Goal: Transaction & Acquisition: Purchase product/service

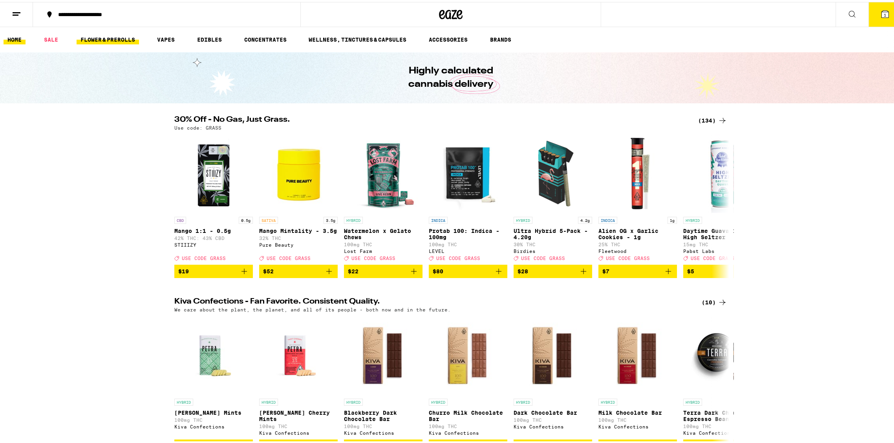
click at [102, 37] on link "FLOWER & PREROLLS" at bounding box center [108, 37] width 62 height 9
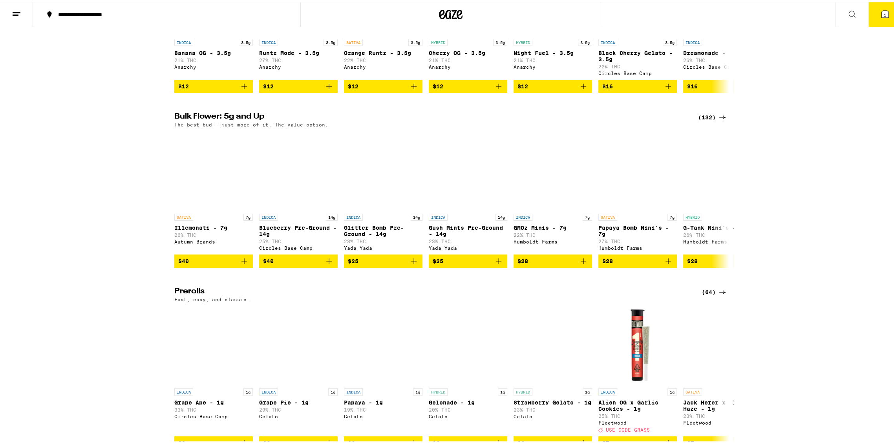
scroll to position [174, 0]
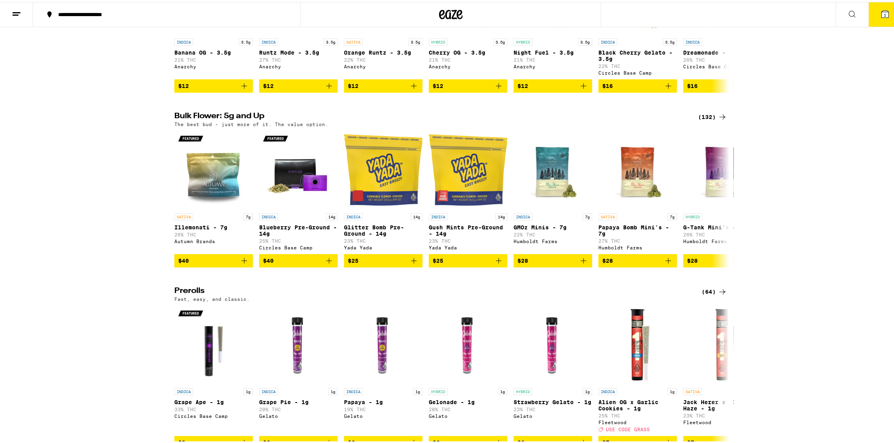
click at [709, 117] on div "(132)" at bounding box center [712, 114] width 29 height 9
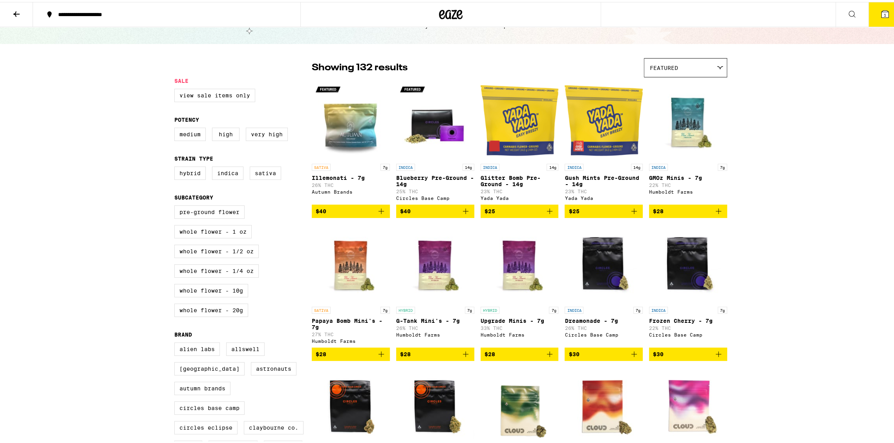
scroll to position [35, 0]
click at [259, 135] on label "Very High" at bounding box center [267, 131] width 42 height 13
click at [176, 127] on input "Very High" at bounding box center [176, 126] width 0 height 0
checkbox input "true"
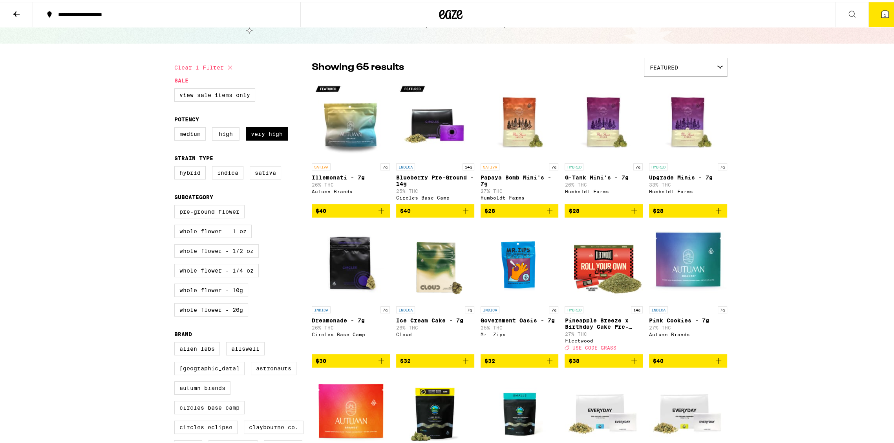
click at [197, 253] on label "Whole Flower - 1/2 oz" at bounding box center [216, 248] width 84 height 13
click at [176, 205] on input "Whole Flower - 1/2 oz" at bounding box center [176, 204] width 0 height 0
checkbox input "true"
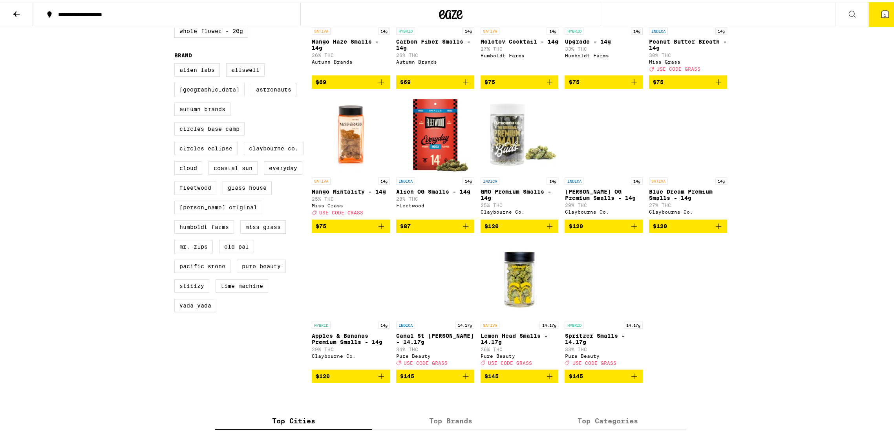
scroll to position [314, 0]
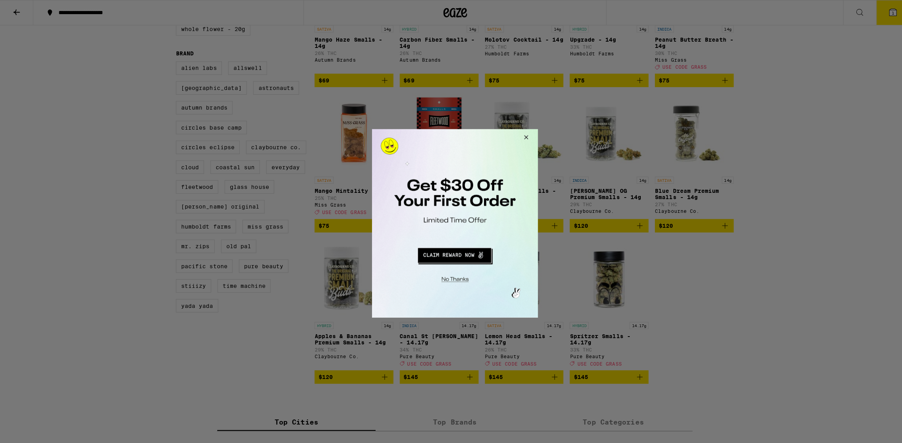
click at [457, 275] on button "Close Modal" at bounding box center [453, 277] width 160 height 12
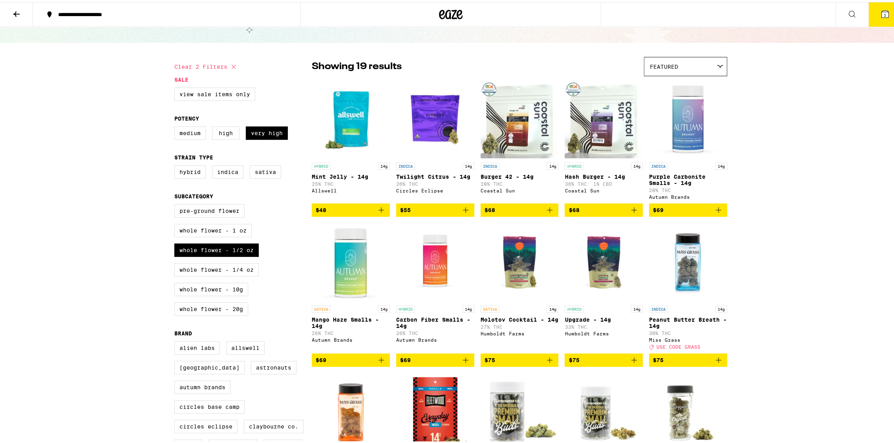
scroll to position [35, 0]
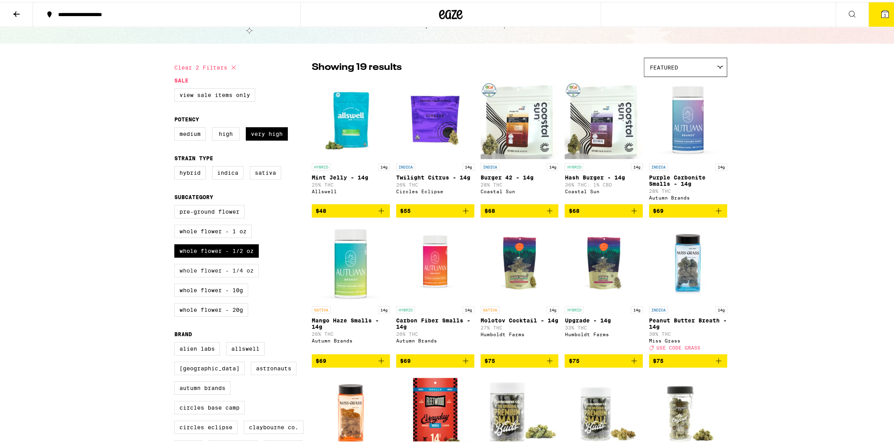
click at [209, 275] on label "Whole Flower - 1/4 oz" at bounding box center [216, 268] width 84 height 13
click at [176, 205] on input "Whole Flower - 1/4 oz" at bounding box center [176, 204] width 0 height 0
checkbox input "true"
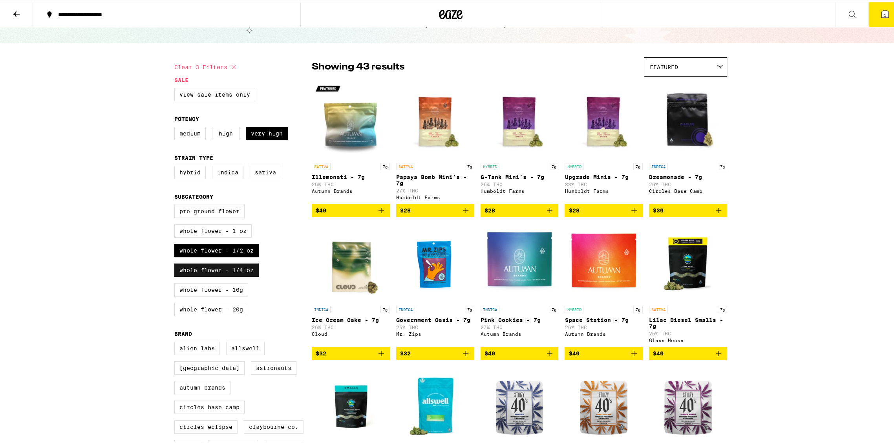
scroll to position [35, 0]
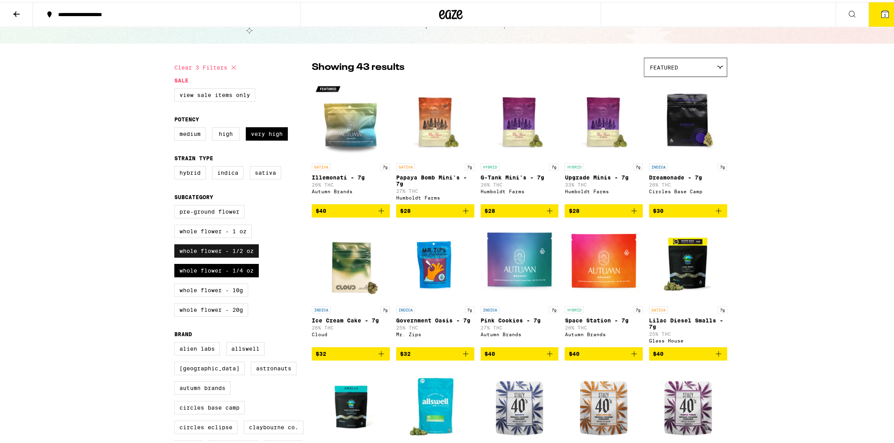
click at [216, 255] on label "Whole Flower - 1/2 oz" at bounding box center [216, 248] width 84 height 13
click at [176, 205] on input "Whole Flower - 1/2 oz" at bounding box center [176, 204] width 0 height 0
checkbox input "false"
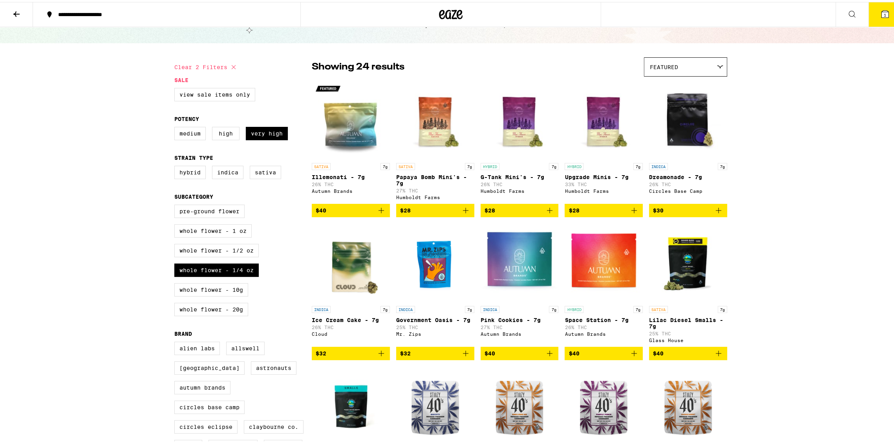
scroll to position [35, 0]
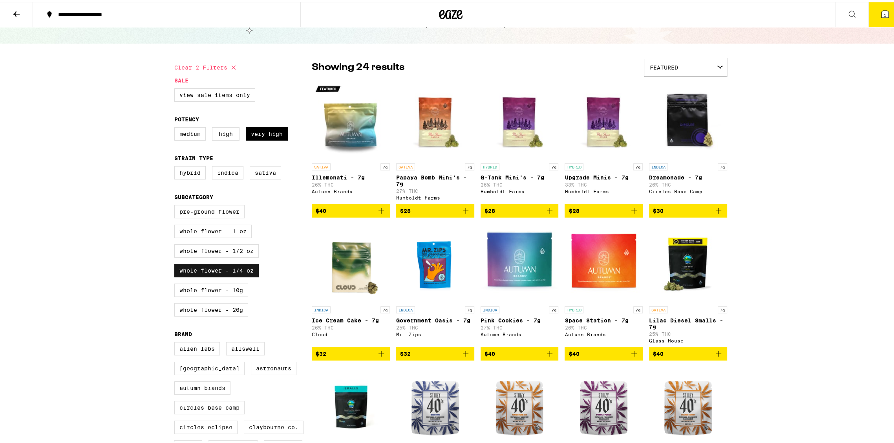
click at [225, 275] on label "Whole Flower - 1/4 oz" at bounding box center [216, 268] width 84 height 13
click at [176, 205] on input "Whole Flower - 1/4 oz" at bounding box center [176, 204] width 0 height 0
checkbox input "false"
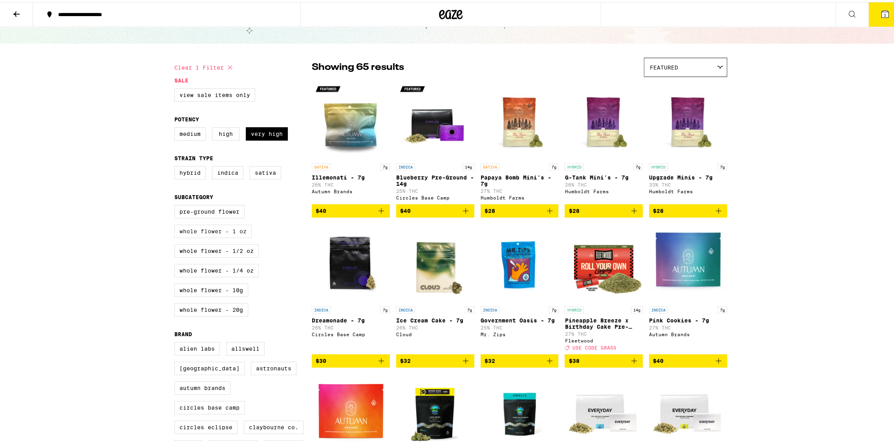
click at [223, 234] on label "Whole Flower - 1 oz" at bounding box center [212, 229] width 77 height 13
click at [176, 205] on input "Whole Flower - 1 oz" at bounding box center [176, 204] width 0 height 0
checkbox input "true"
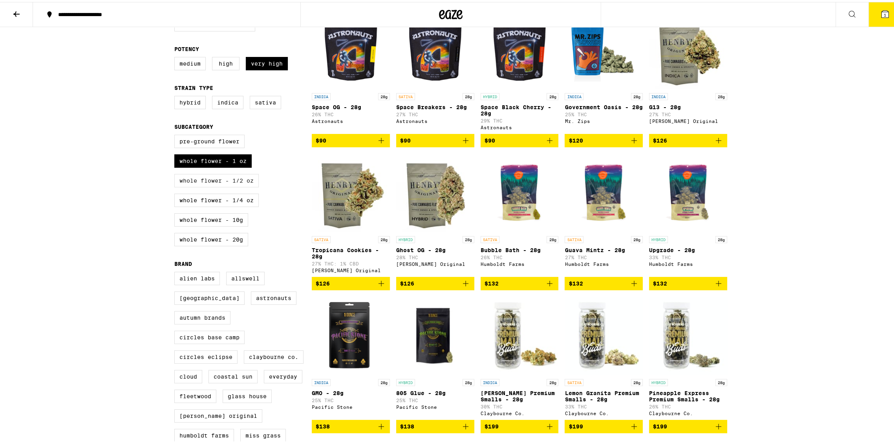
scroll to position [104, 0]
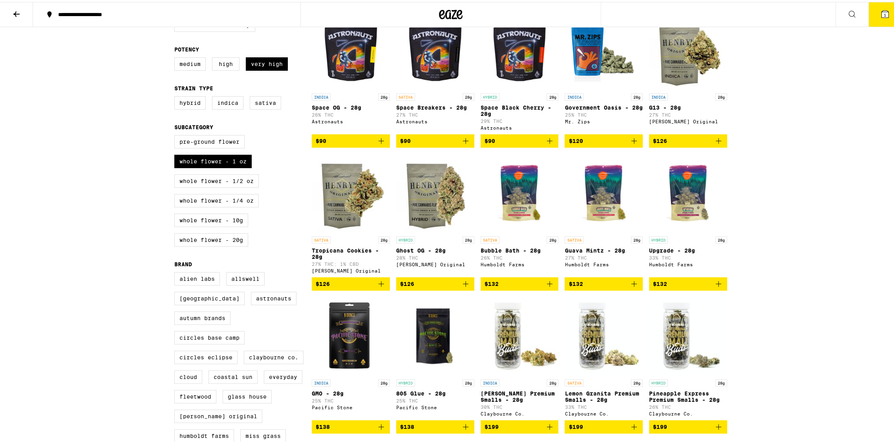
click at [123, 248] on div "**********" at bounding box center [451, 346] width 902 height 900
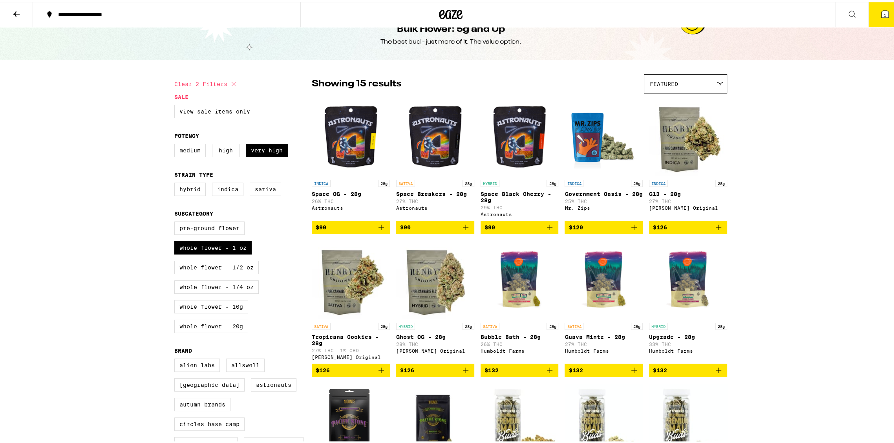
scroll to position [0, 0]
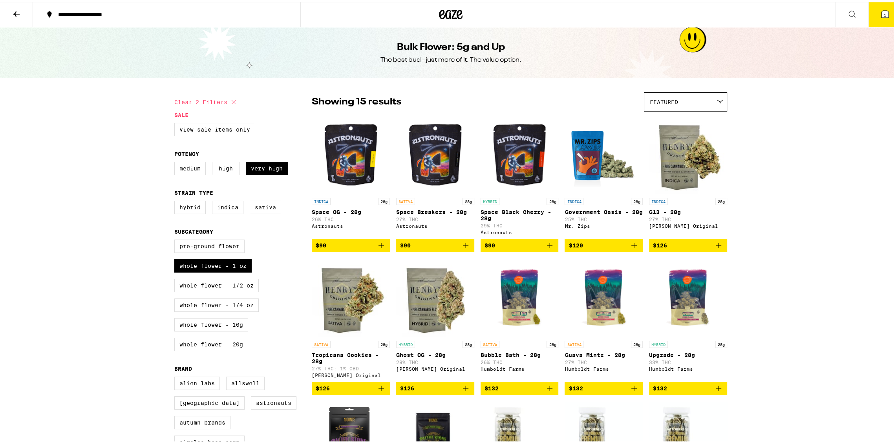
click at [19, 9] on icon at bounding box center [16, 11] width 9 height 9
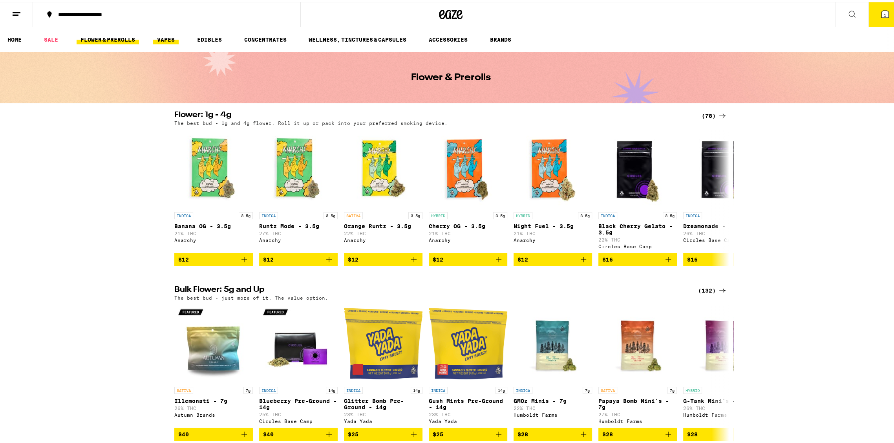
click at [172, 36] on link "VAPES" at bounding box center [166, 37] width 26 height 9
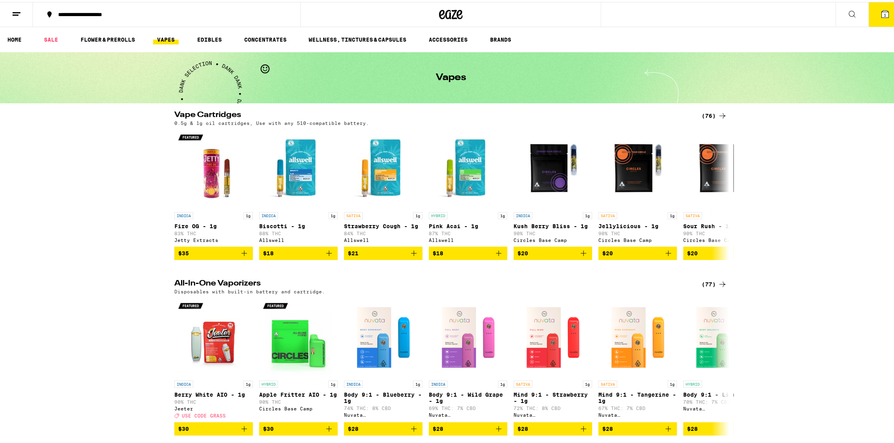
click at [704, 110] on div "(76)" at bounding box center [715, 113] width 26 height 9
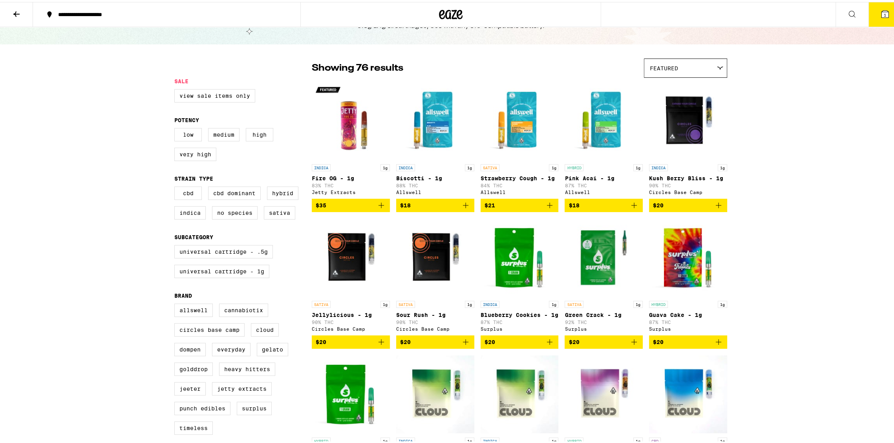
scroll to position [34, 0]
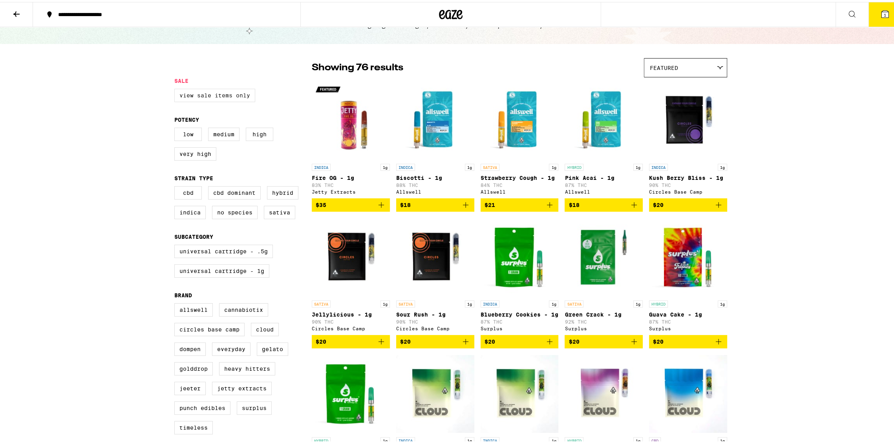
click at [222, 96] on label "View Sale Items Only" at bounding box center [214, 93] width 81 height 13
click at [176, 88] on input "View Sale Items Only" at bounding box center [176, 88] width 0 height 0
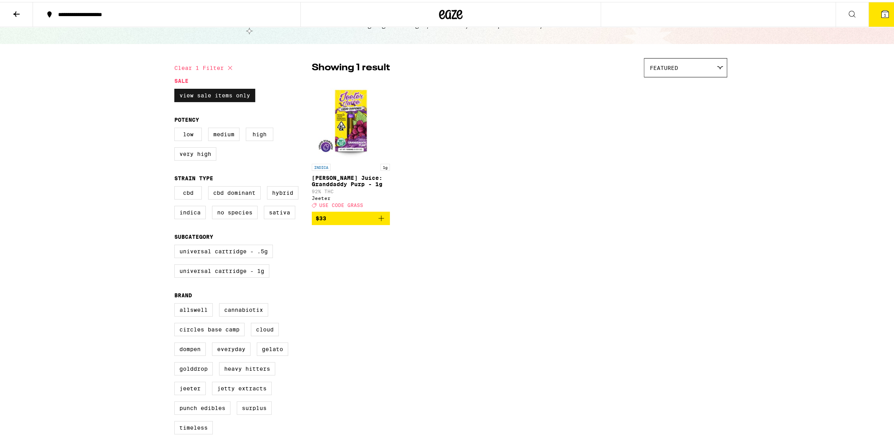
click at [222, 96] on label "View Sale Items Only" at bounding box center [214, 93] width 81 height 13
click at [176, 88] on input "View Sale Items Only" at bounding box center [176, 88] width 0 height 0
checkbox input "false"
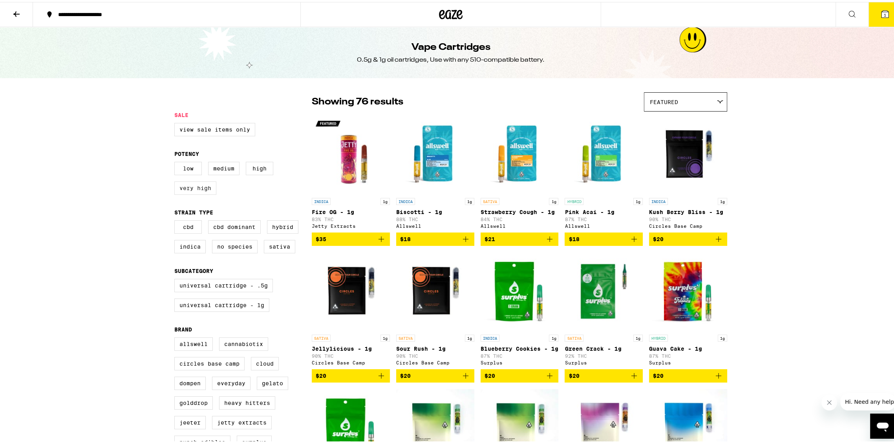
click at [192, 188] on label "Very High" at bounding box center [195, 185] width 42 height 13
click at [176, 161] on input "Very High" at bounding box center [176, 161] width 0 height 0
checkbox input "true"
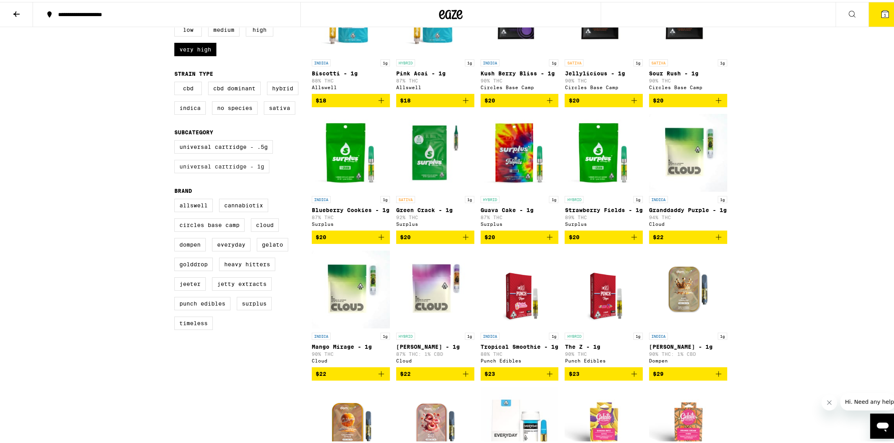
scroll to position [139, 0]
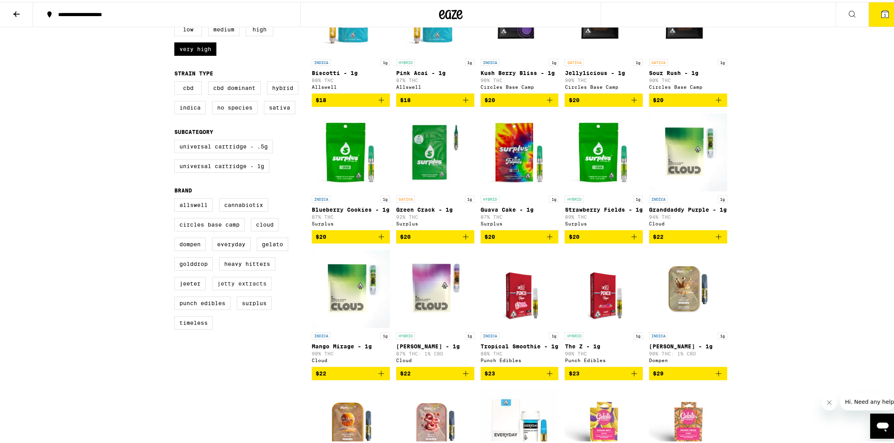
click at [225, 288] on label "Jetty Extracts" at bounding box center [242, 281] width 60 height 13
click at [176, 198] on input "Jetty Extracts" at bounding box center [176, 198] width 0 height 0
checkbox input "true"
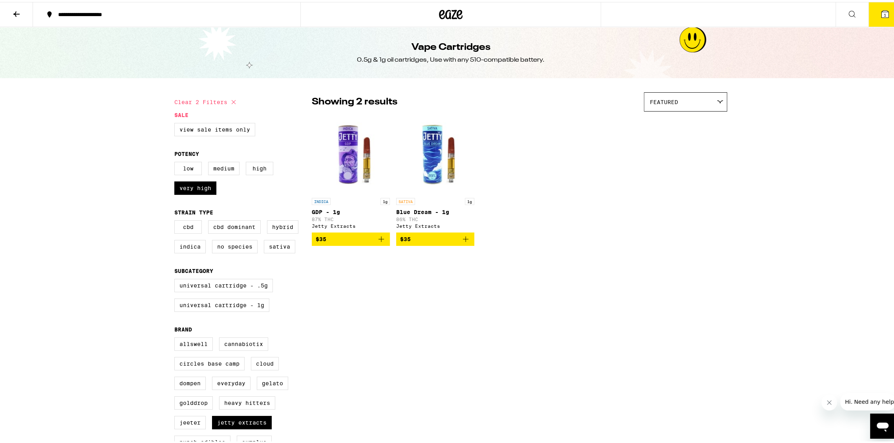
click at [419, 213] on p "Blue Dream - 1g" at bounding box center [435, 210] width 78 height 6
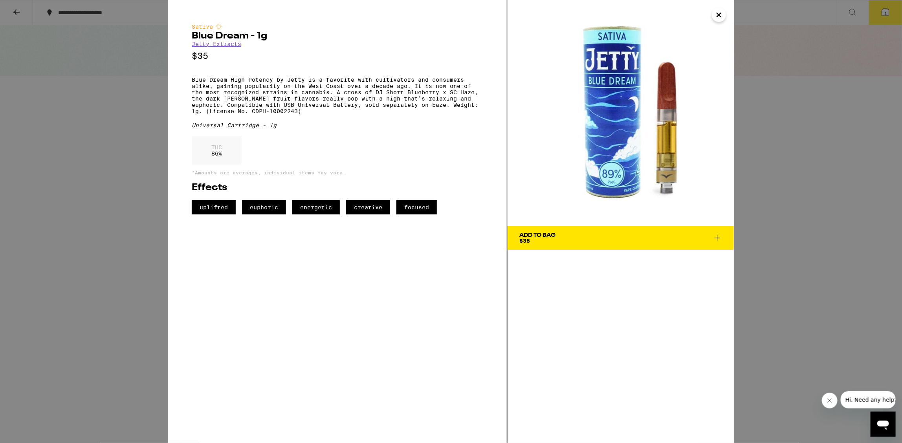
click at [587, 236] on span "Add To Bag $35" at bounding box center [620, 237] width 203 height 11
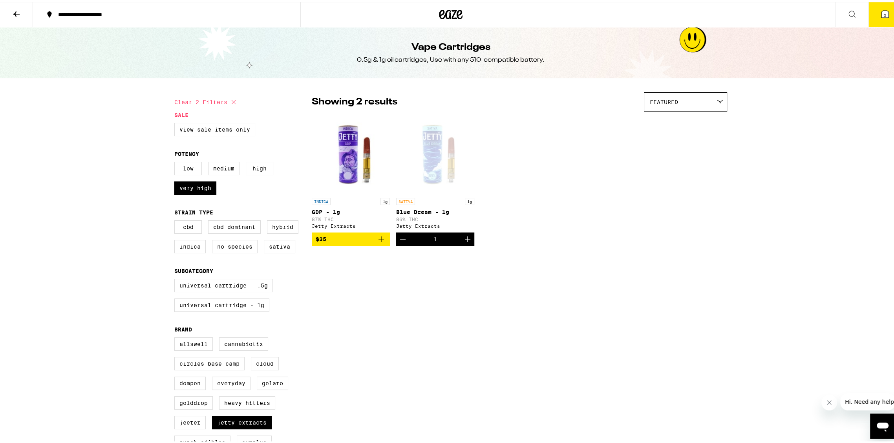
click at [884, 11] on button "2" at bounding box center [885, 12] width 33 height 24
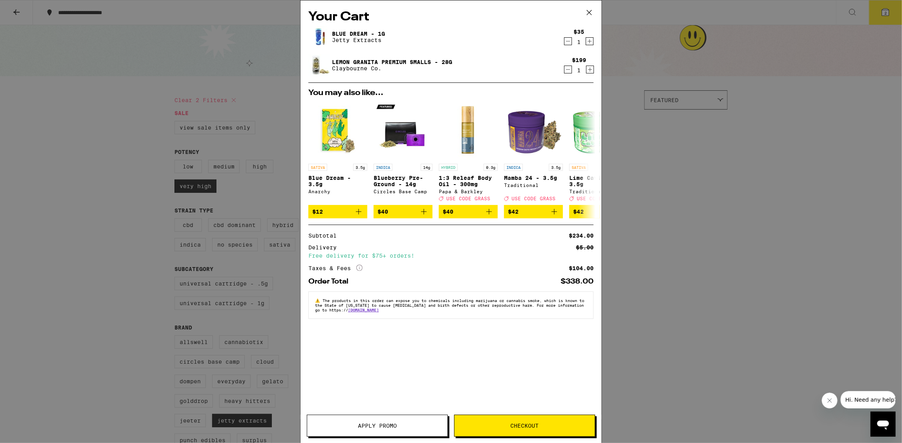
click at [592, 13] on icon at bounding box center [589, 13] width 12 height 12
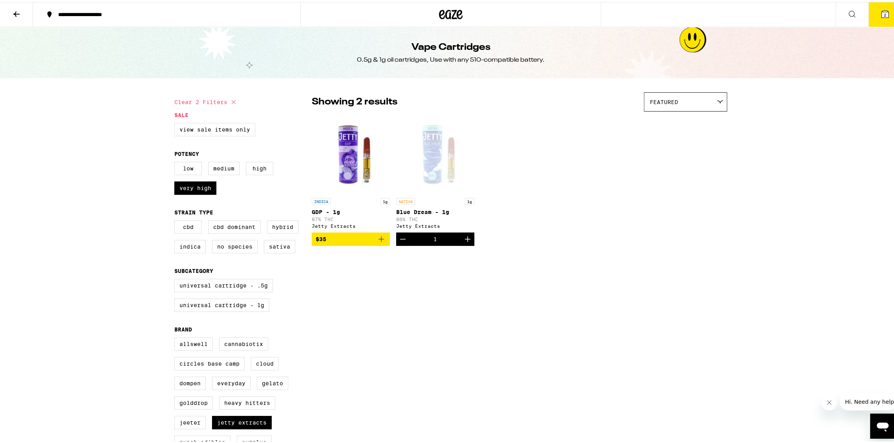
click at [884, 12] on span "2" at bounding box center [885, 13] width 2 height 5
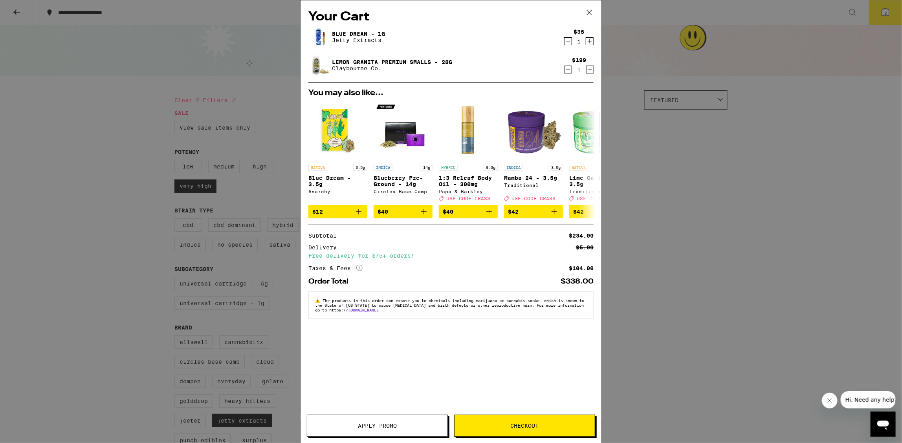
click at [526, 425] on span "Checkout" at bounding box center [525, 425] width 28 height 5
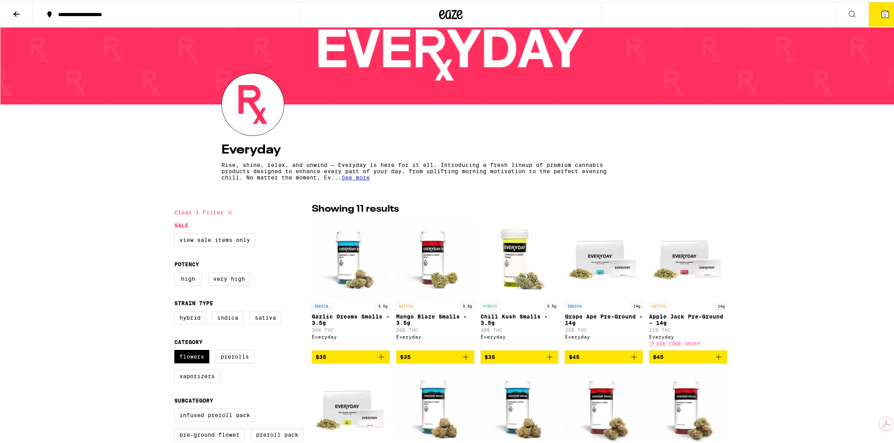
scroll to position [34, 0]
click at [356, 174] on span "See more" at bounding box center [356, 175] width 28 height 6
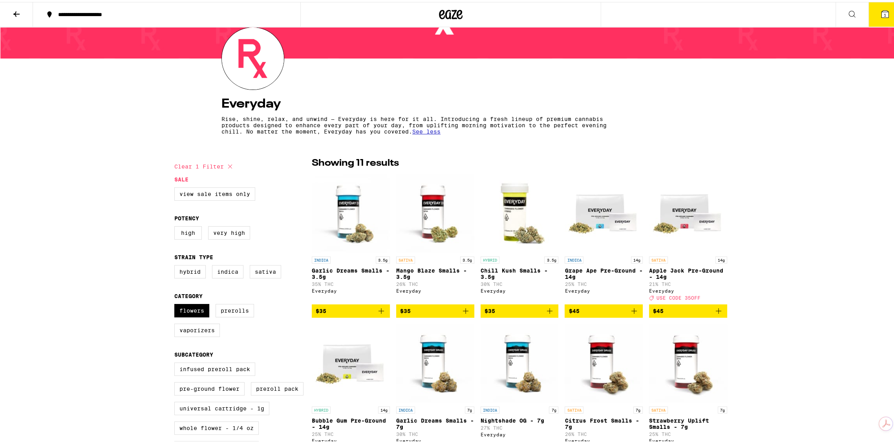
scroll to position [0, 0]
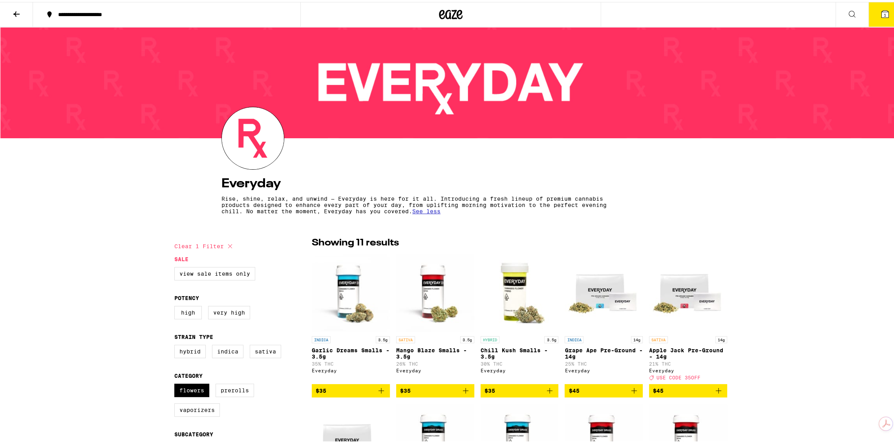
click at [21, 11] on icon at bounding box center [16, 11] width 9 height 9
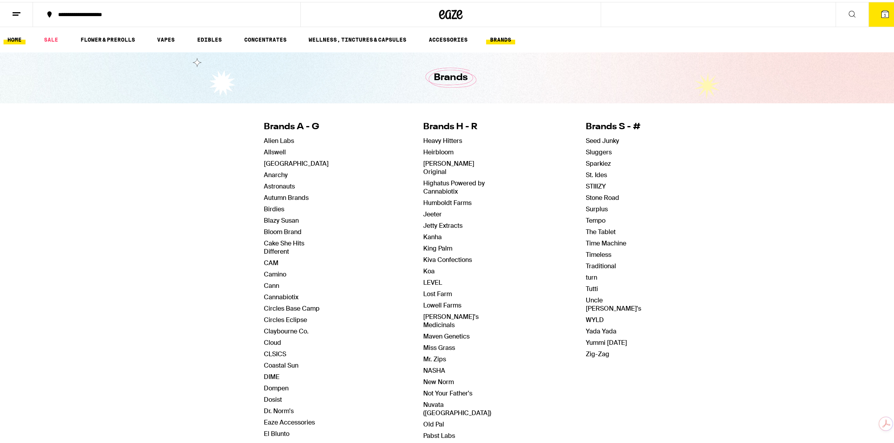
click at [11, 39] on link "HOME" at bounding box center [15, 37] width 22 height 9
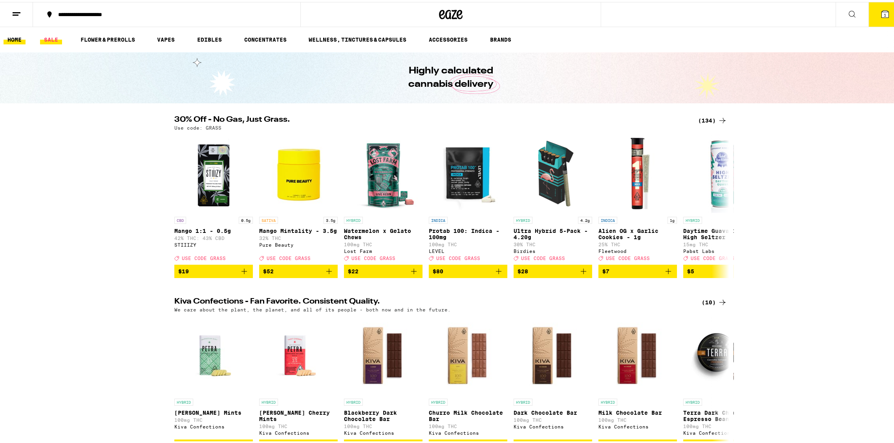
click at [52, 36] on link "SALE" at bounding box center [51, 37] width 22 height 9
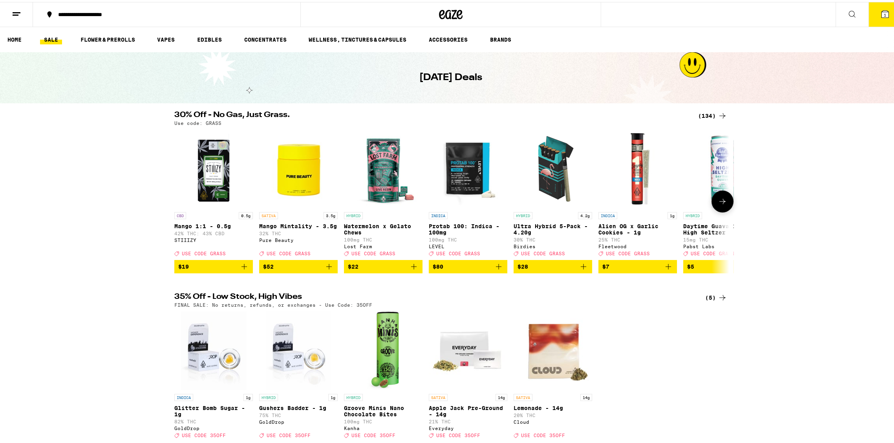
click at [718, 200] on icon at bounding box center [722, 199] width 9 height 9
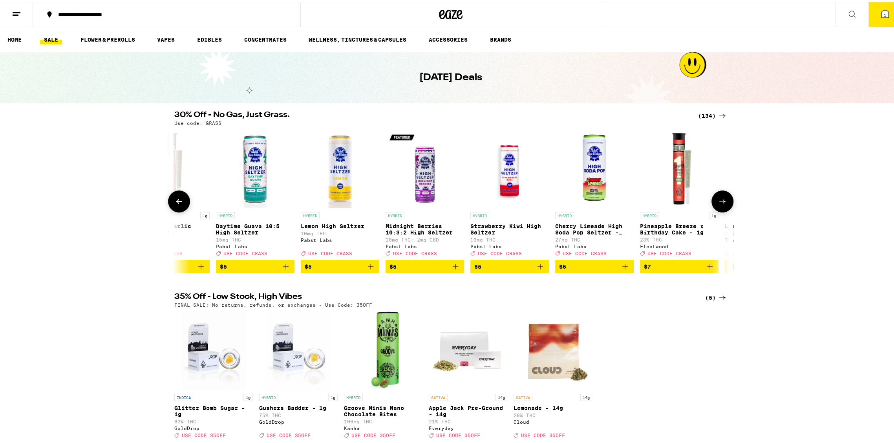
click at [718, 201] on icon at bounding box center [722, 199] width 9 height 9
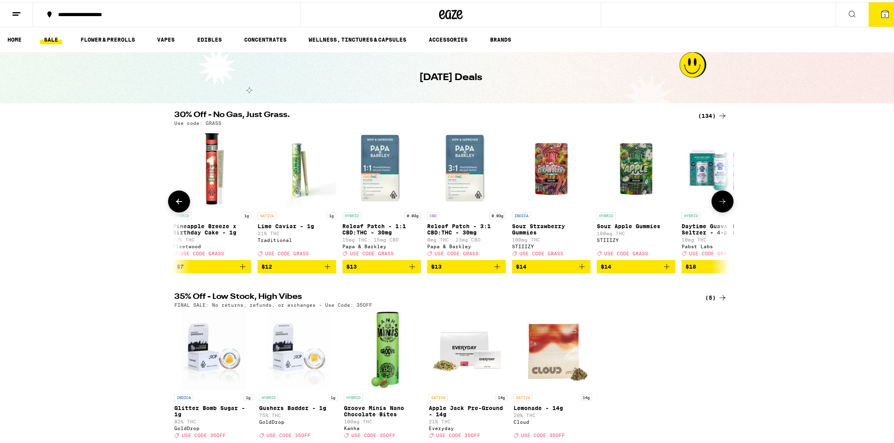
click at [718, 201] on icon at bounding box center [722, 199] width 9 height 9
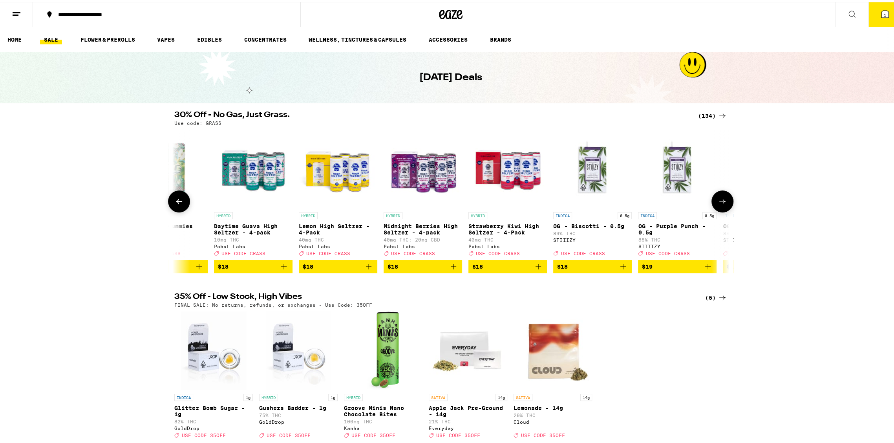
click at [718, 201] on icon at bounding box center [722, 199] width 9 height 9
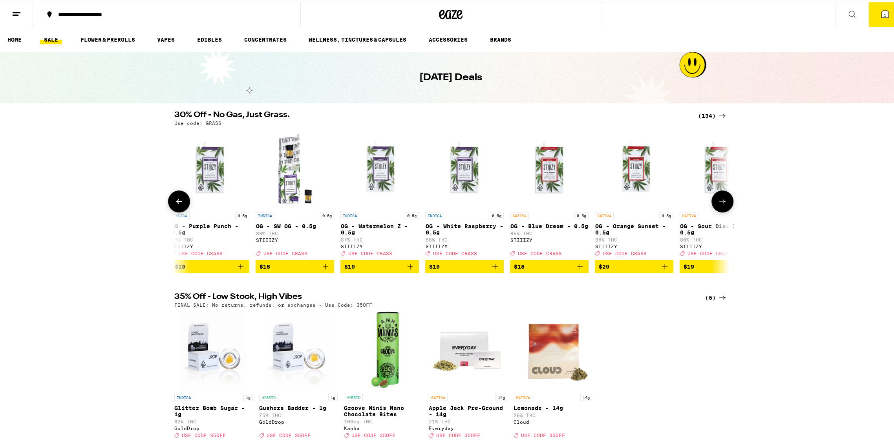
click at [718, 201] on icon at bounding box center [722, 199] width 9 height 9
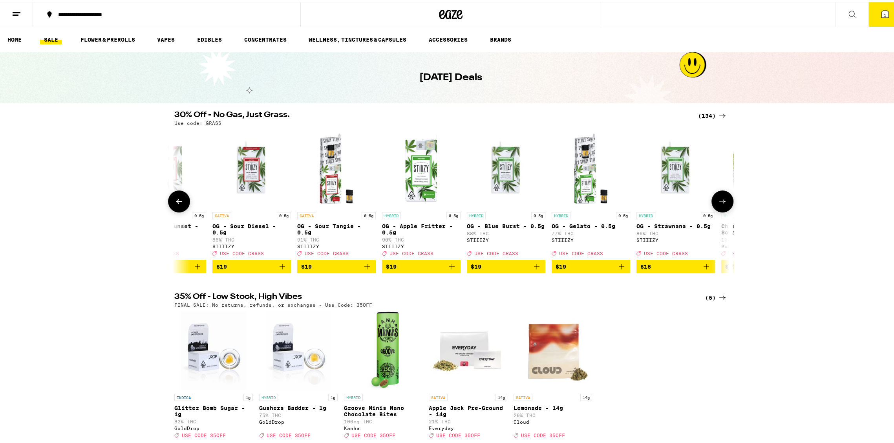
click at [718, 201] on icon at bounding box center [722, 199] width 9 height 9
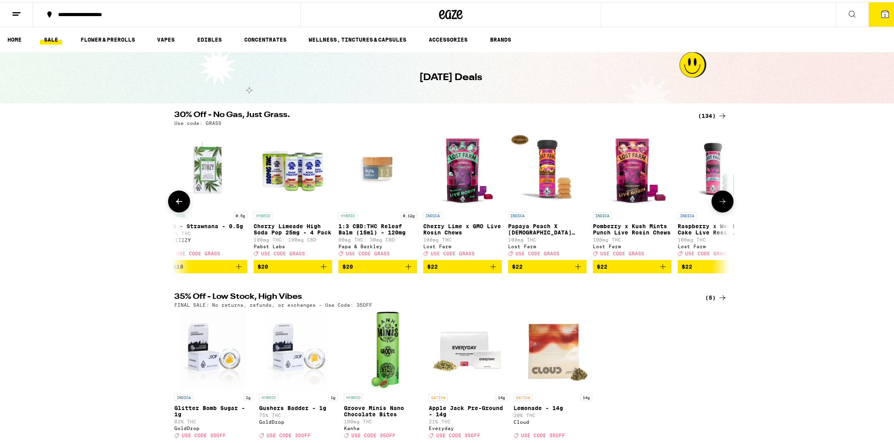
click at [718, 201] on icon at bounding box center [722, 199] width 9 height 9
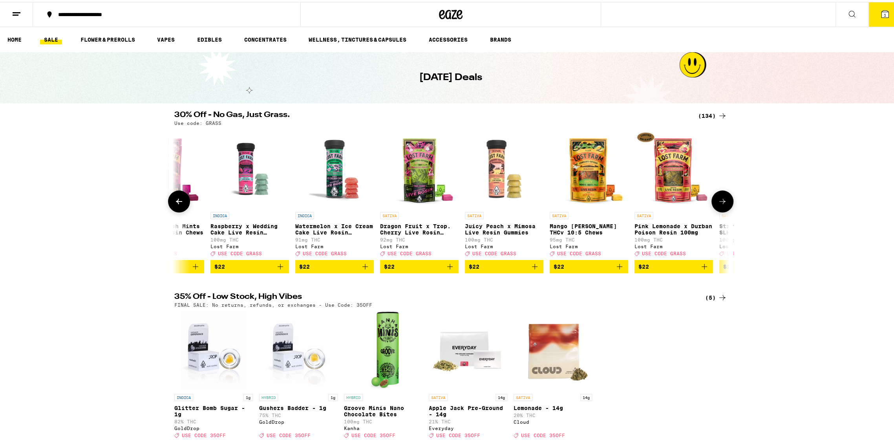
click at [718, 201] on icon at bounding box center [722, 199] width 9 height 9
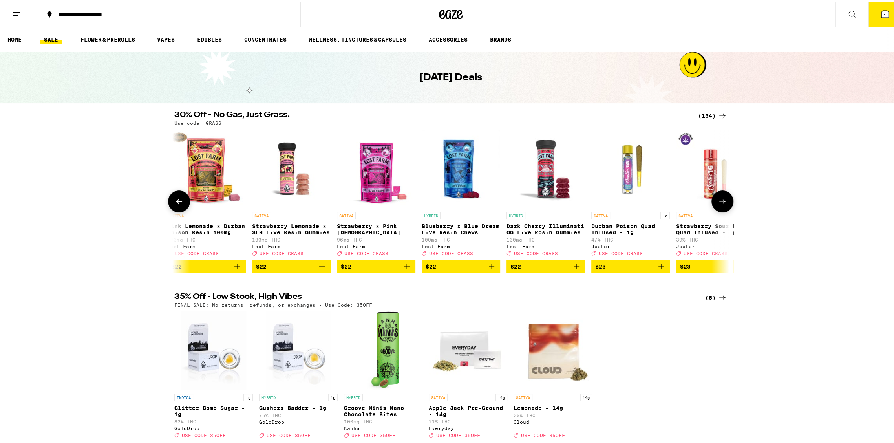
click at [718, 201] on icon at bounding box center [722, 199] width 9 height 9
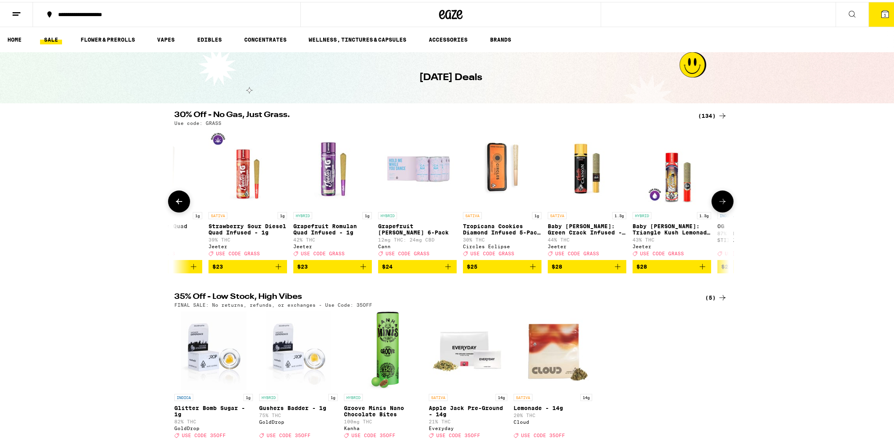
click at [718, 201] on icon at bounding box center [722, 199] width 9 height 9
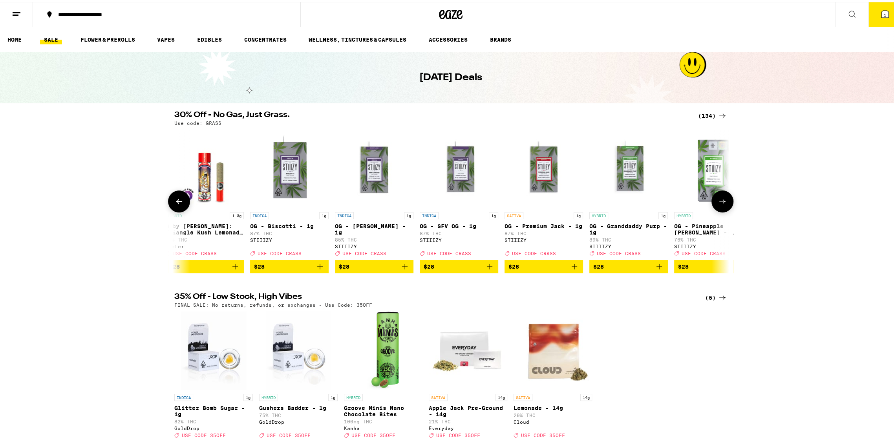
click at [718, 201] on icon at bounding box center [722, 199] width 9 height 9
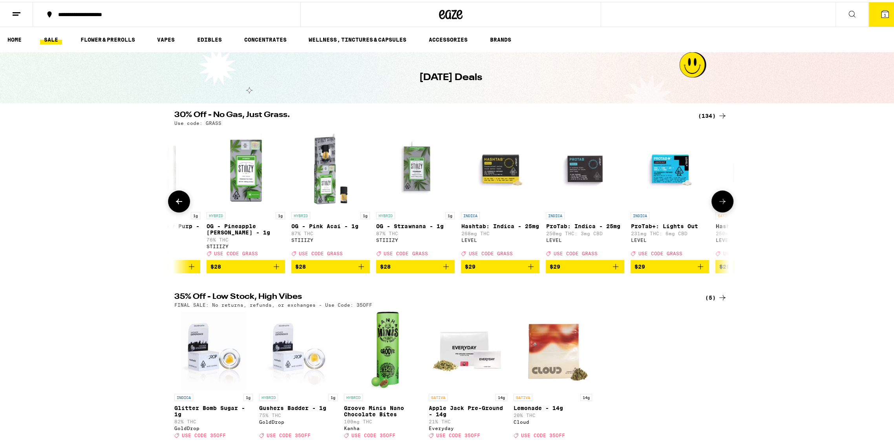
click at [718, 201] on icon at bounding box center [722, 199] width 9 height 9
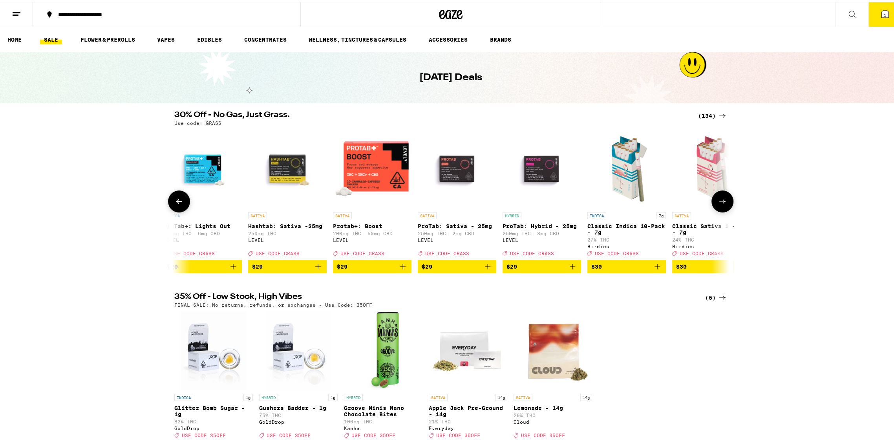
click at [718, 201] on icon at bounding box center [722, 199] width 9 height 9
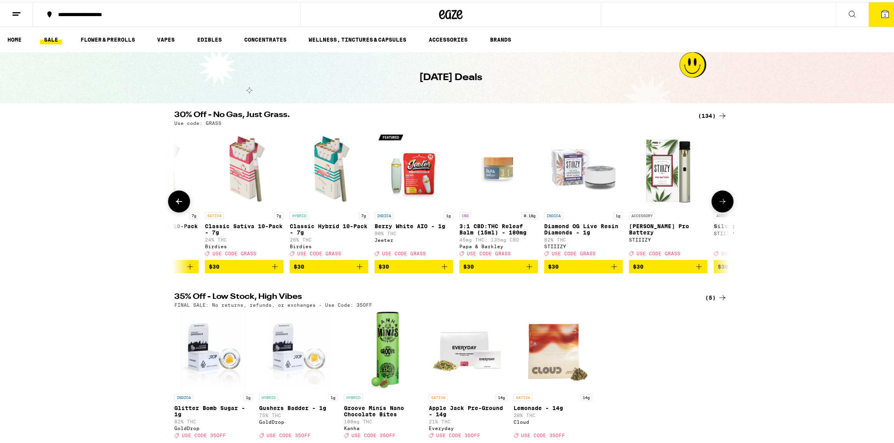
click at [718, 201] on icon at bounding box center [722, 199] width 9 height 9
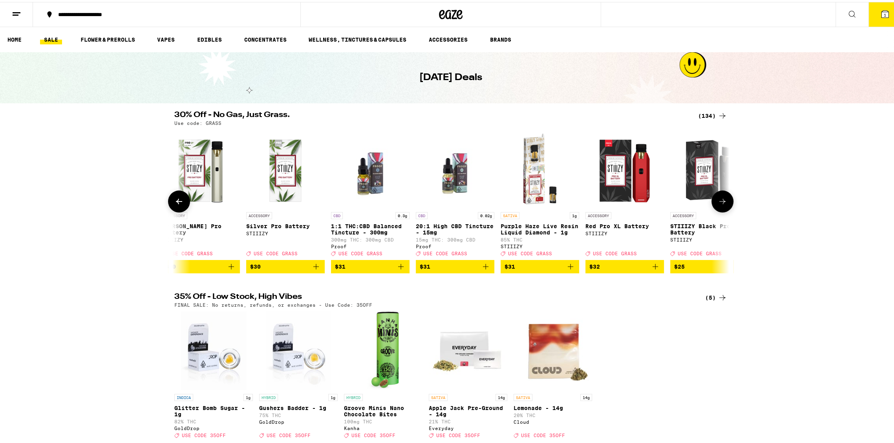
click at [718, 201] on icon at bounding box center [722, 199] width 9 height 9
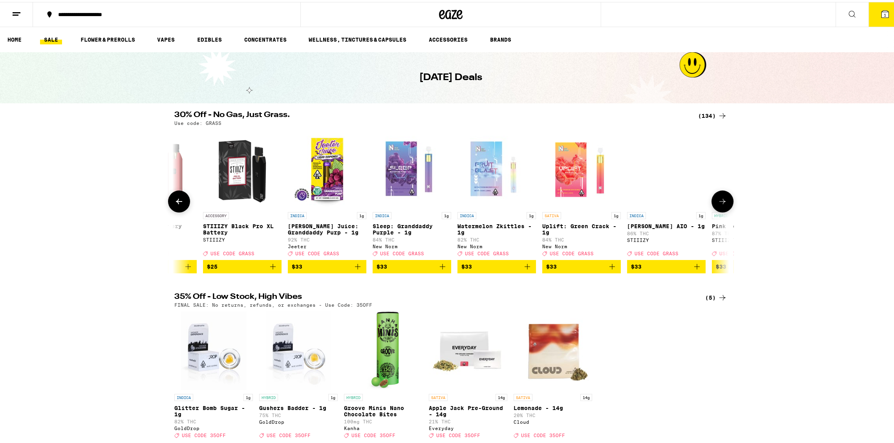
click at [718, 201] on icon at bounding box center [722, 199] width 9 height 9
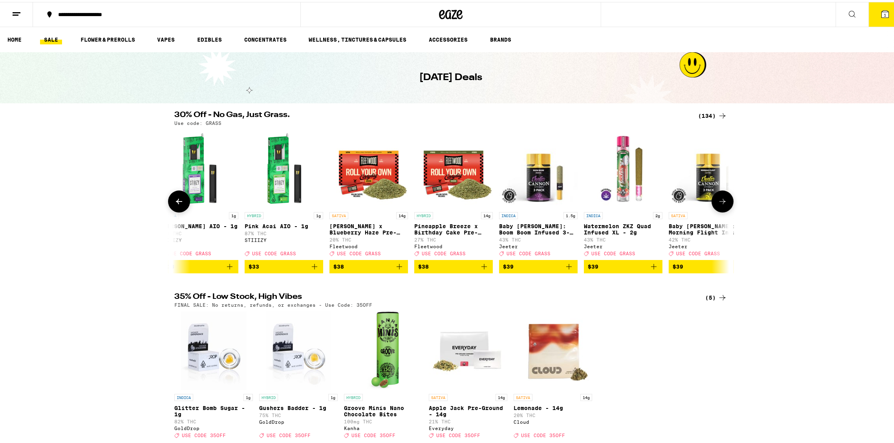
click at [718, 201] on icon at bounding box center [722, 199] width 9 height 9
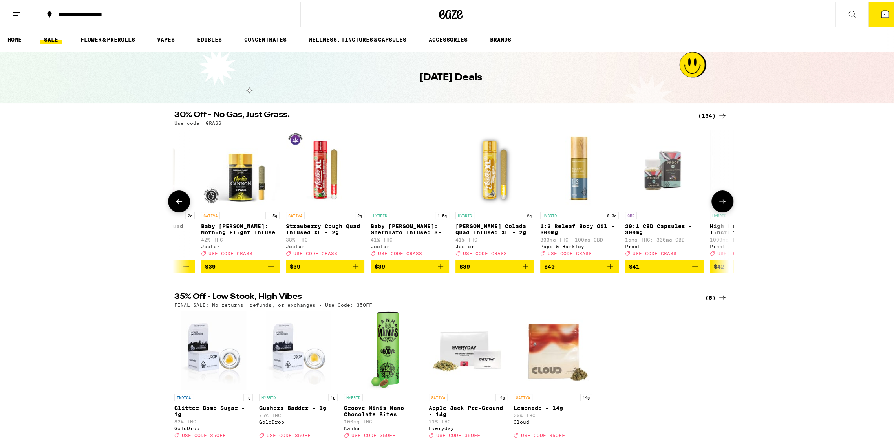
click at [718, 201] on icon at bounding box center [722, 199] width 9 height 9
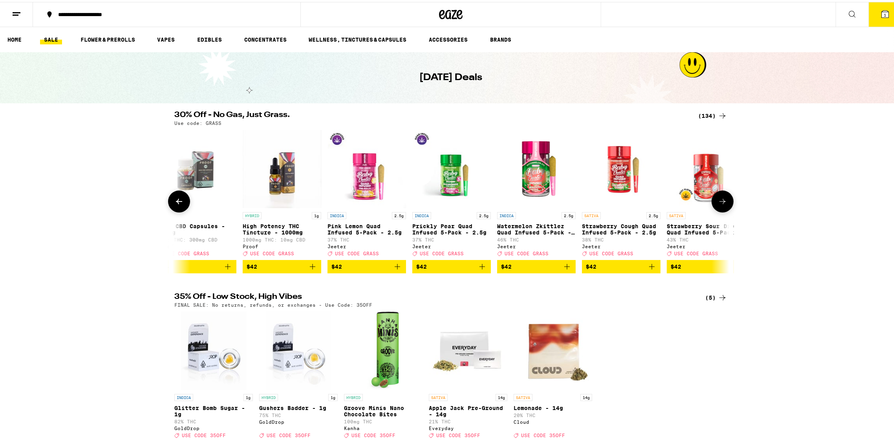
click at [718, 201] on icon at bounding box center [722, 199] width 9 height 9
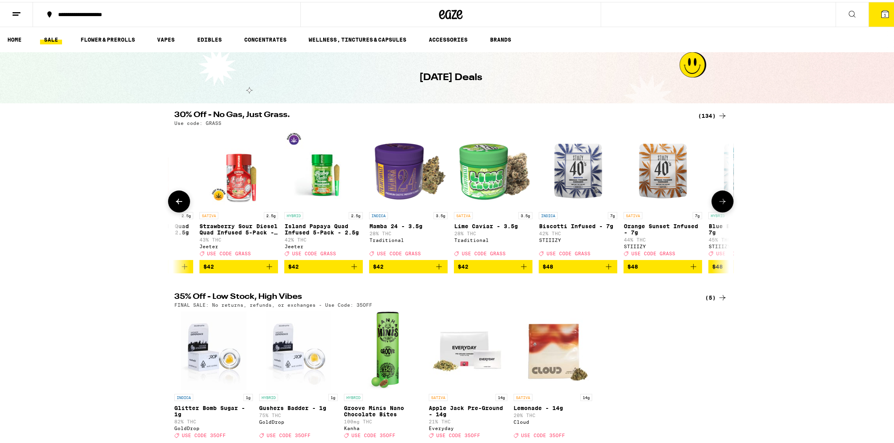
click at [718, 201] on icon at bounding box center [722, 199] width 9 height 9
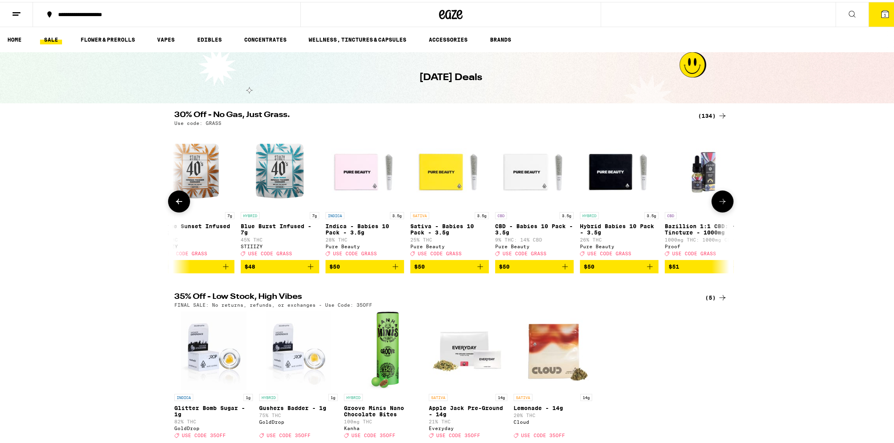
click at [718, 201] on icon at bounding box center [722, 199] width 9 height 9
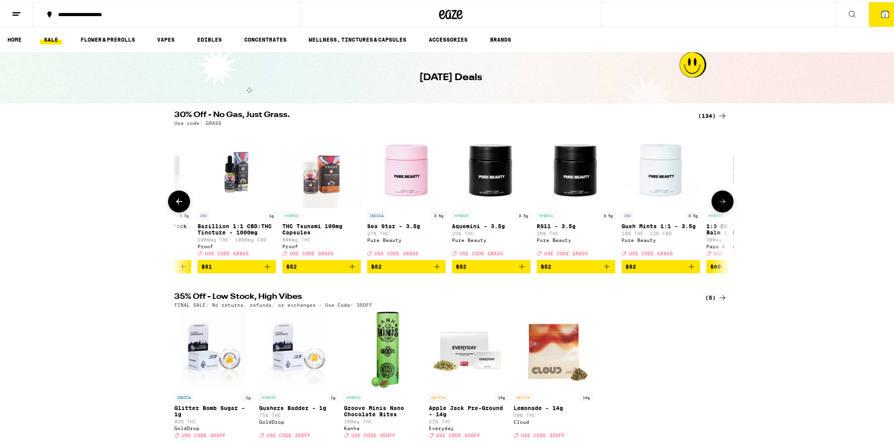
click at [718, 201] on icon at bounding box center [722, 199] width 9 height 9
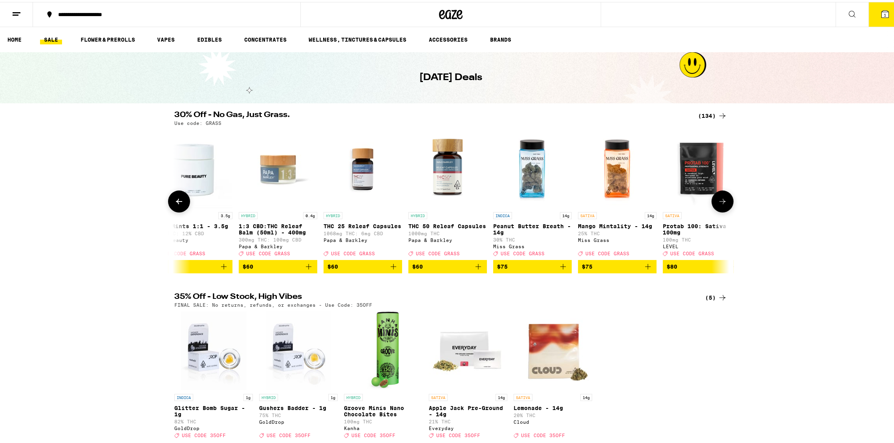
click at [718, 201] on icon at bounding box center [722, 199] width 9 height 9
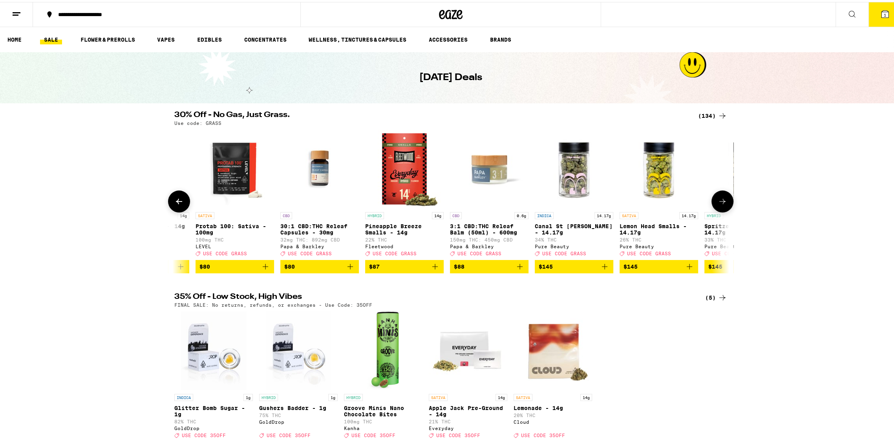
click at [718, 201] on icon at bounding box center [722, 199] width 9 height 9
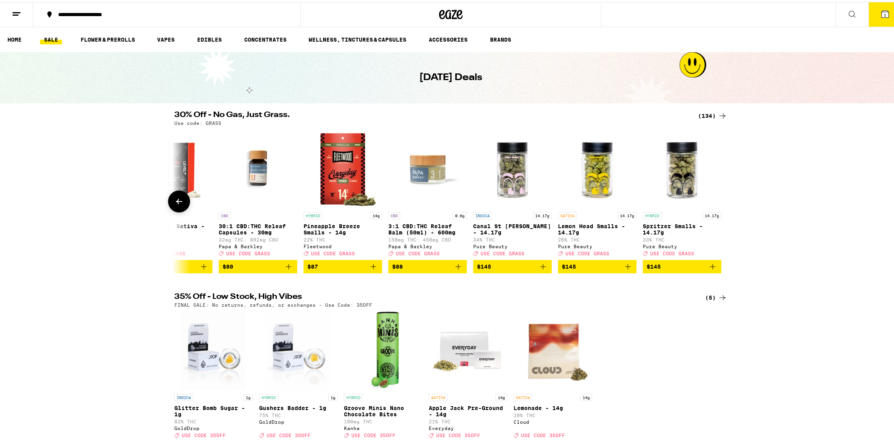
click at [716, 201] on div at bounding box center [723, 199] width 22 height 22
click at [440, 35] on link "ACCESSORIES" at bounding box center [448, 37] width 47 height 9
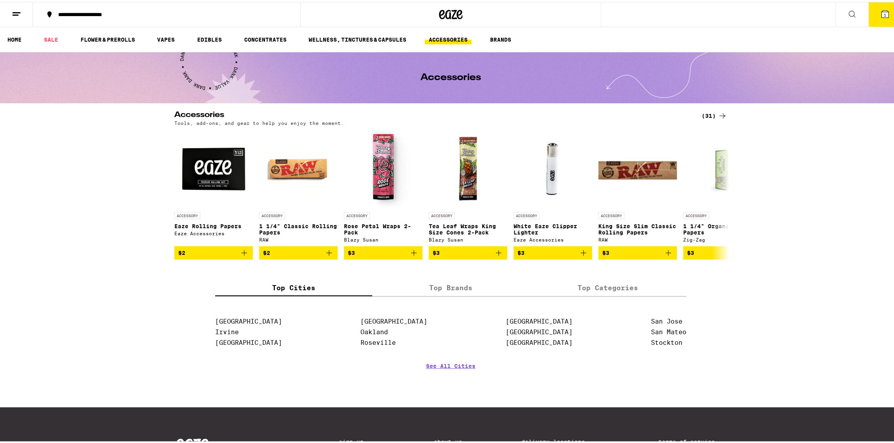
click at [706, 112] on div "(31)" at bounding box center [715, 113] width 26 height 9
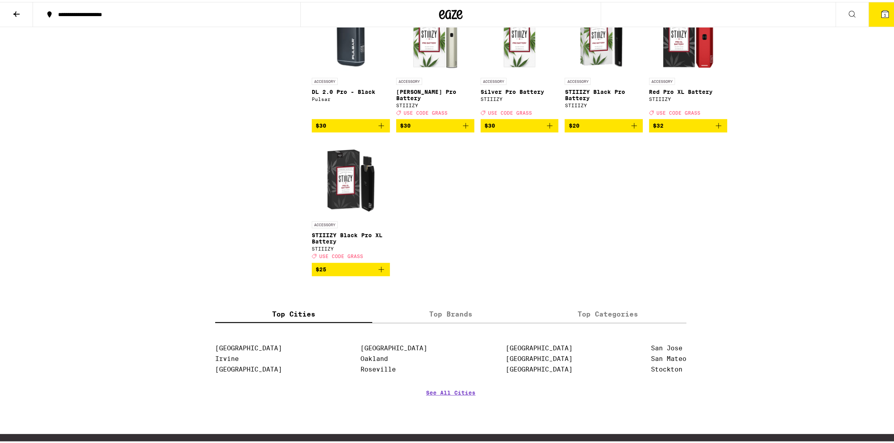
scroll to position [801, 0]
click at [516, 360] on link "[GEOGRAPHIC_DATA]" at bounding box center [539, 356] width 67 height 7
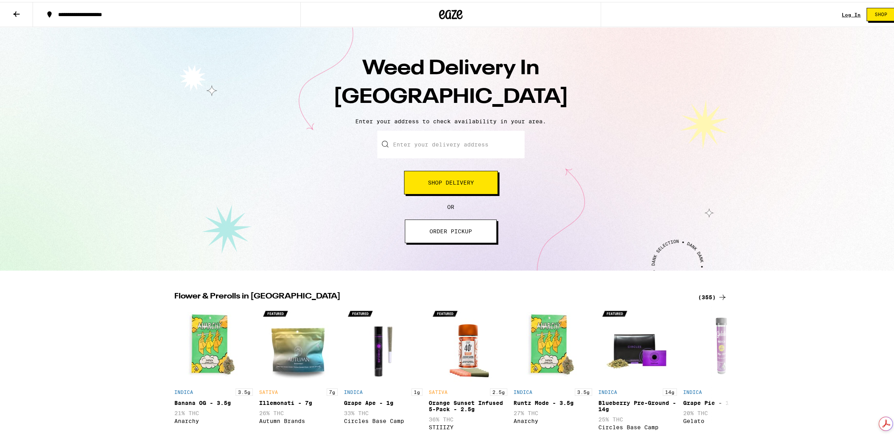
click at [406, 145] on input "Enter your delivery address" at bounding box center [450, 142] width 147 height 27
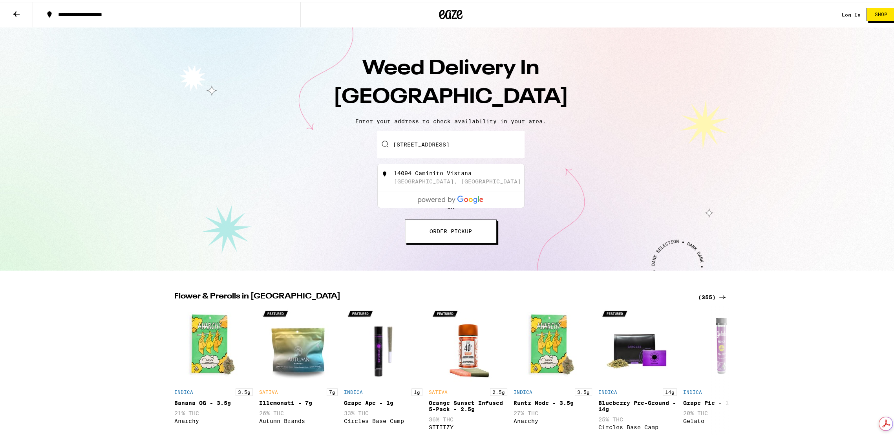
click at [263, 220] on div "Enter your delivery address 14094 Caminito Vistana, San Diego CA 92130 14094 Ca…" at bounding box center [451, 185] width 886 height 112
click at [443, 232] on span "ORDER PICKUP" at bounding box center [451, 229] width 42 height 5
click at [452, 176] on button "Shop Delivery" at bounding box center [451, 181] width 94 height 24
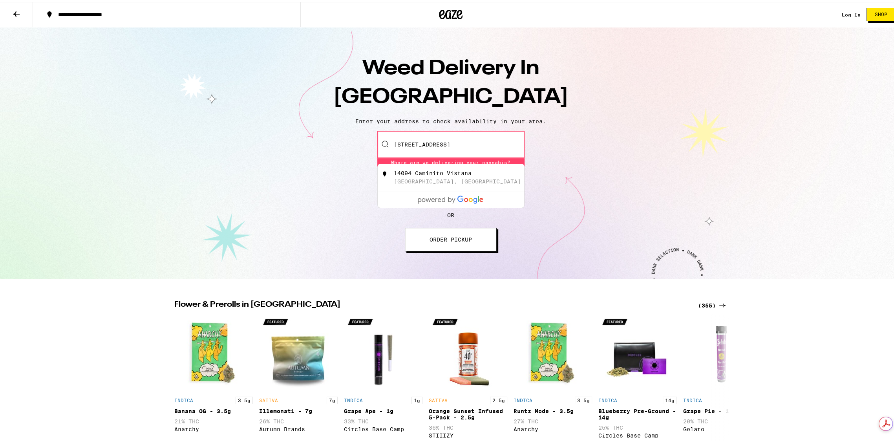
scroll to position [0, 23]
click at [228, 196] on div "Enter your delivery address 14094 Caminito Vistana, San Diego CA 92130 14094 Ca…" at bounding box center [451, 189] width 886 height 121
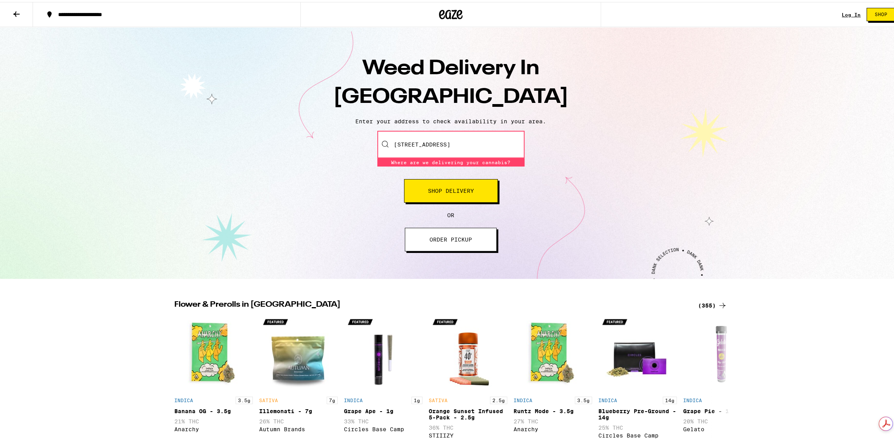
click at [448, 152] on input "14094 Caminito Vistana, San Diego CA 92130" at bounding box center [450, 142] width 147 height 27
drag, startPoint x: 591, startPoint y: 225, endPoint x: 587, endPoint y: 222, distance: 4.8
click at [591, 225] on div "Enter your delivery address 14094 Caminito Vistana, San Diego CA 92130 Where ar…" at bounding box center [451, 189] width 886 height 121
click at [484, 188] on button "Shop Delivery" at bounding box center [451, 189] width 94 height 24
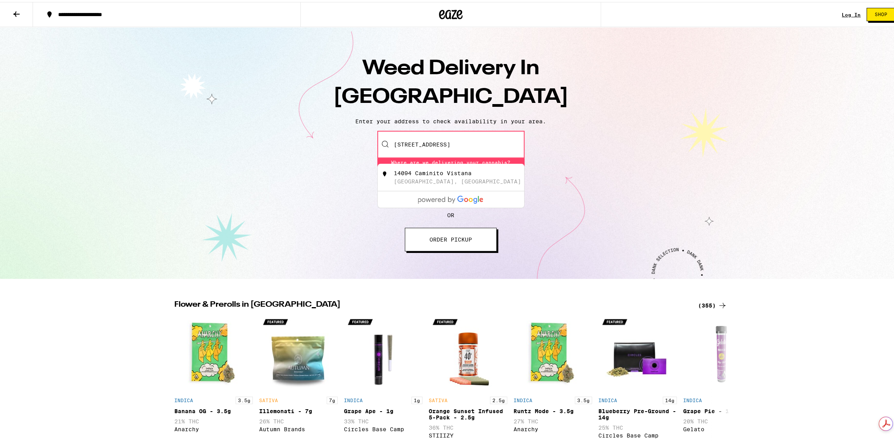
click at [450, 168] on div "14094 Caminito Vistana San Diego, CA" at bounding box center [451, 175] width 146 height 27
type input "14094 Caminito Vistana, San Diego, CA 92130"
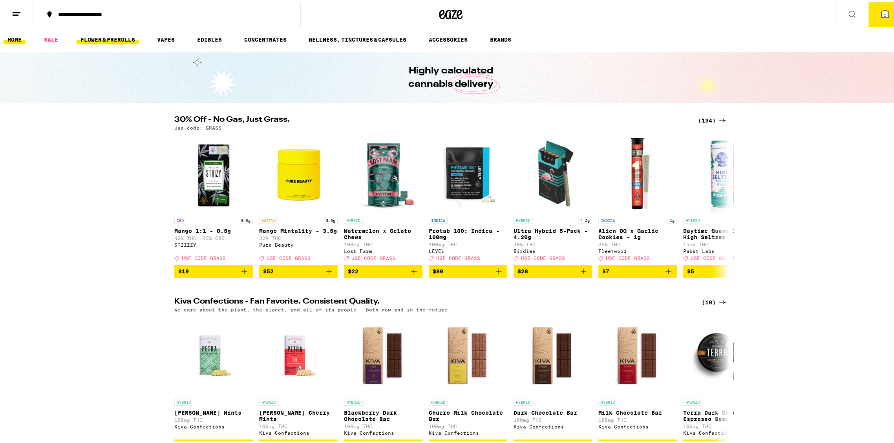
click at [107, 37] on link "FLOWER & PREROLLS" at bounding box center [108, 37] width 62 height 9
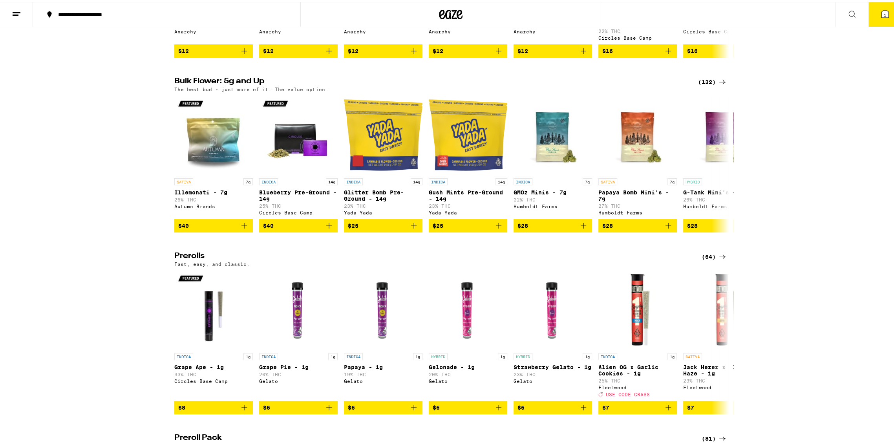
scroll to position [209, 0]
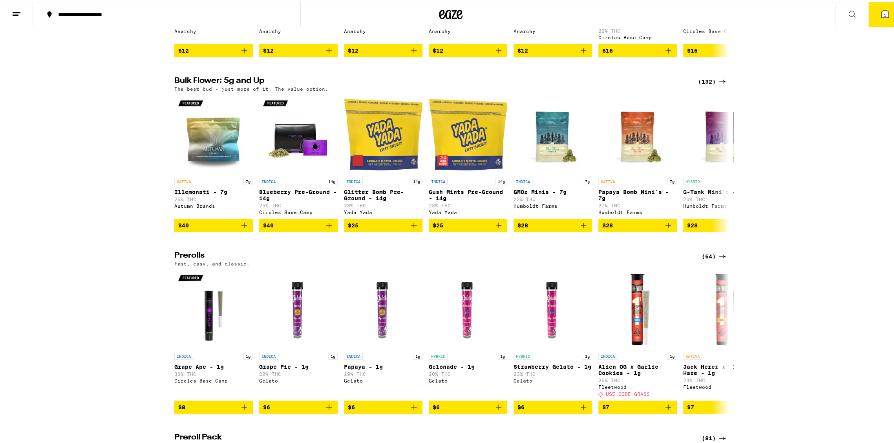
click at [710, 82] on div "(132)" at bounding box center [712, 79] width 29 height 9
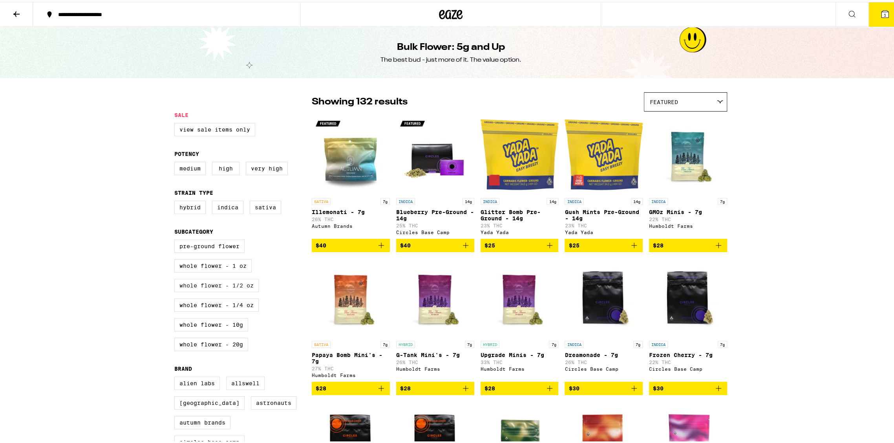
click at [208, 288] on label "Whole Flower - 1/2 oz" at bounding box center [216, 283] width 84 height 13
click at [176, 239] on input "Whole Flower - 1/2 oz" at bounding box center [176, 239] width 0 height 0
checkbox input "true"
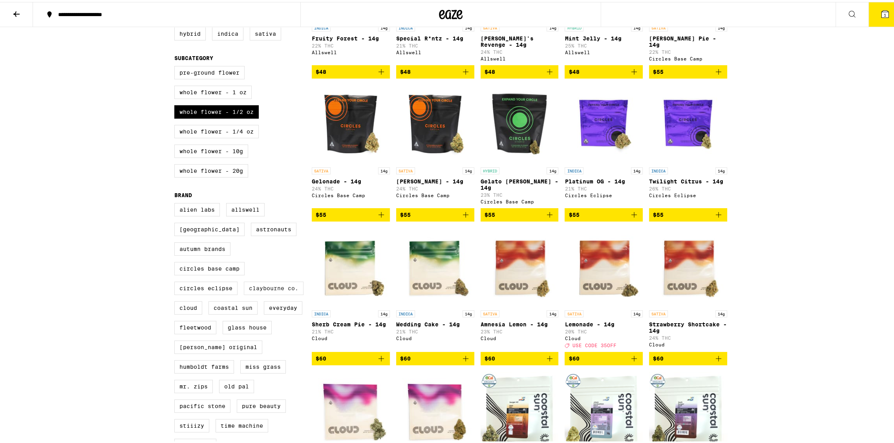
click at [258, 293] on label "Claybourne Co." at bounding box center [274, 286] width 60 height 13
click at [176, 203] on input "Claybourne Co." at bounding box center [176, 202] width 0 height 0
checkbox input "true"
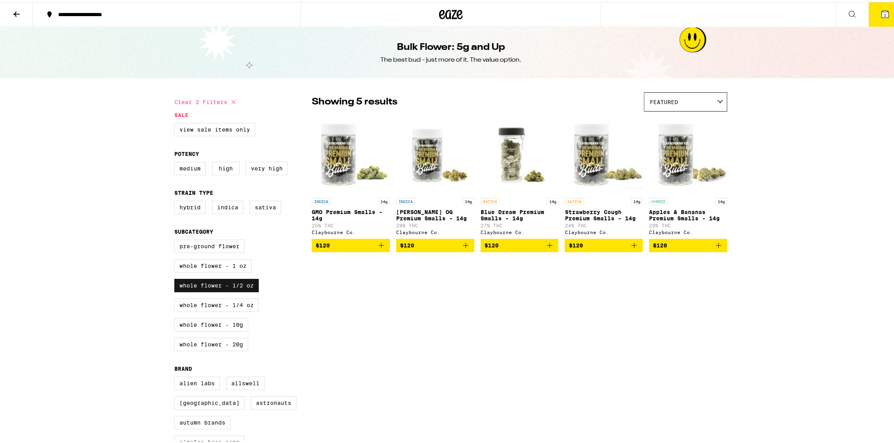
click at [214, 289] on label "Whole Flower - 1/2 oz" at bounding box center [216, 283] width 84 height 13
click at [176, 239] on input "Whole Flower - 1/2 oz" at bounding box center [176, 239] width 0 height 0
checkbox input "false"
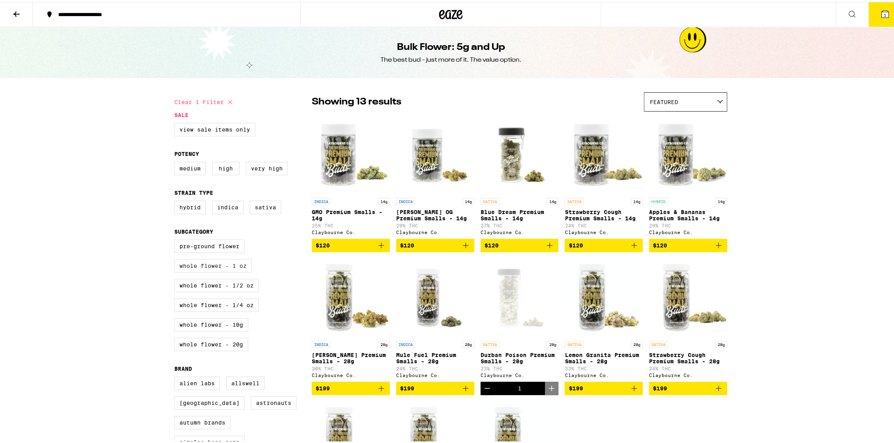
click at [207, 271] on label "Whole Flower - 1 oz" at bounding box center [212, 263] width 77 height 13
click at [176, 239] on input "Whole Flower - 1 oz" at bounding box center [176, 239] width 0 height 0
checkbox input "true"
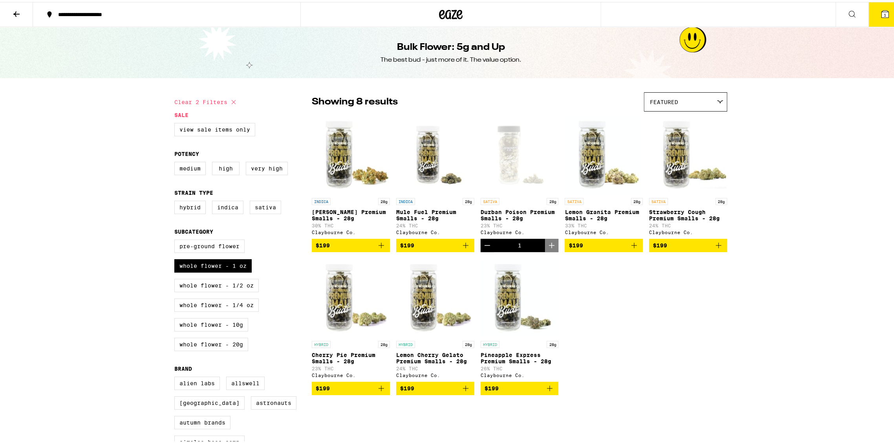
click at [595, 166] on img "Open page for Lemon Granita Premium Smalls - 28g from Claybourne Co." at bounding box center [604, 152] width 78 height 79
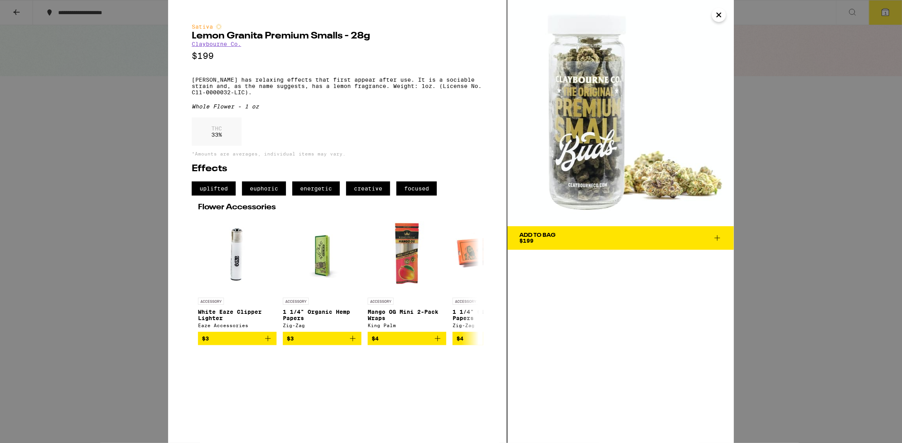
click at [551, 233] on div "Add To Bag" at bounding box center [537, 234] width 36 height 5
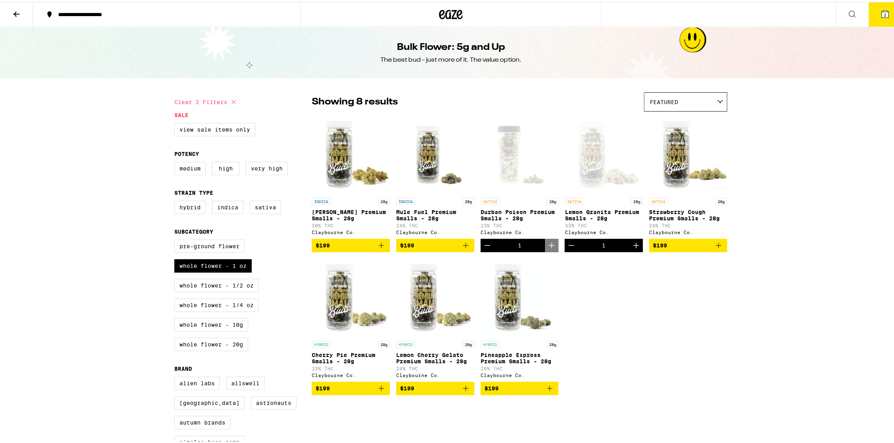
click at [884, 13] on span "2" at bounding box center [885, 13] width 2 height 5
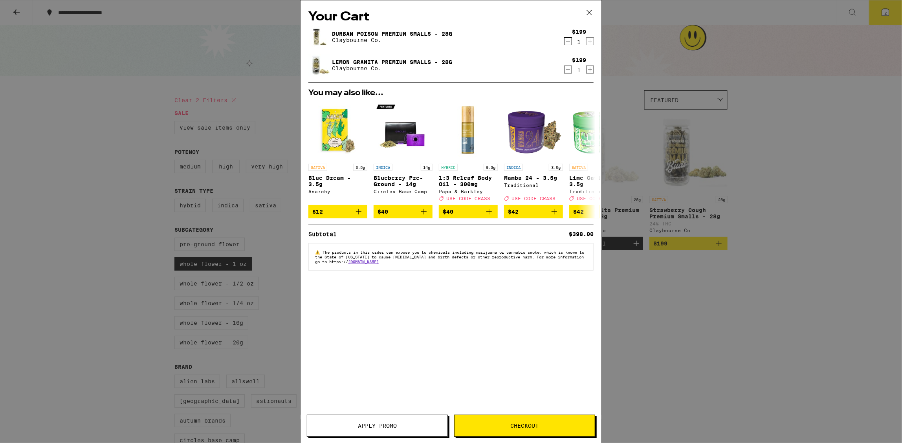
click at [569, 42] on icon "Decrement" at bounding box center [567, 41] width 7 height 9
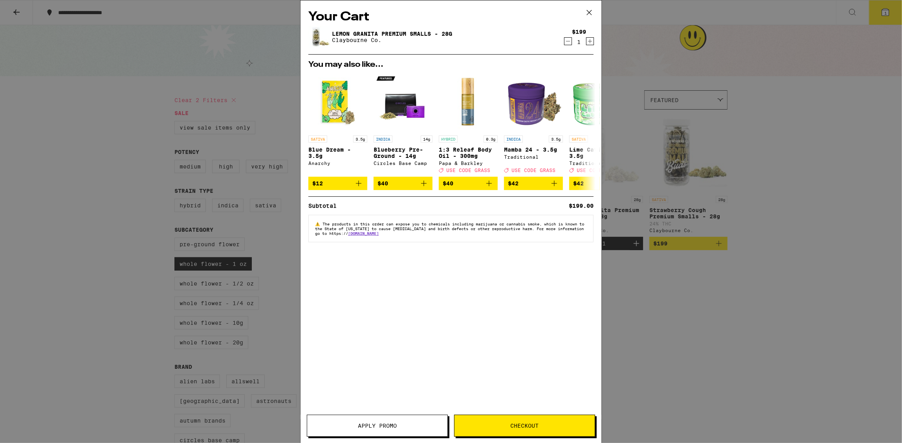
click at [540, 426] on span "Checkout" at bounding box center [524, 425] width 140 height 5
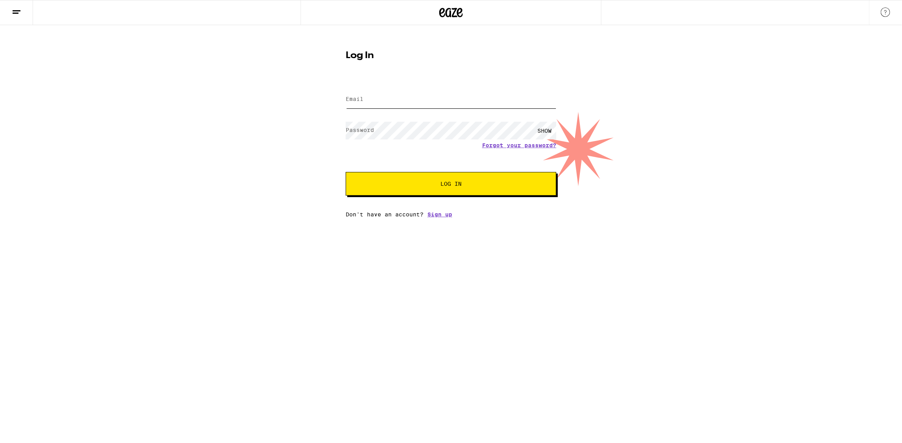
click at [367, 103] on input "Email" at bounding box center [451, 100] width 210 height 18
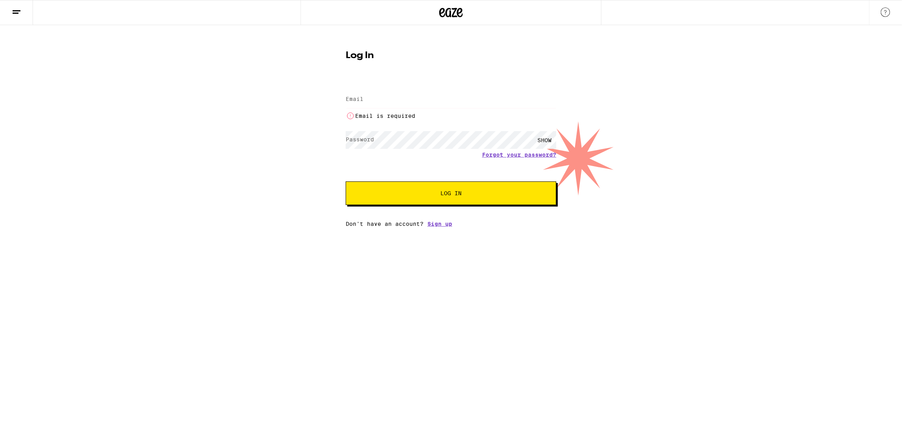
type input "erickson.kent@gmail.com"
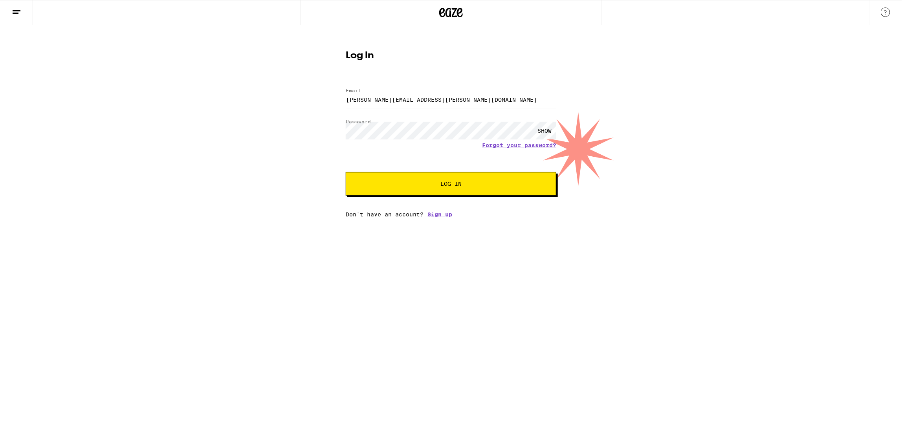
click at [456, 185] on span "Log In" at bounding box center [450, 183] width 21 height 5
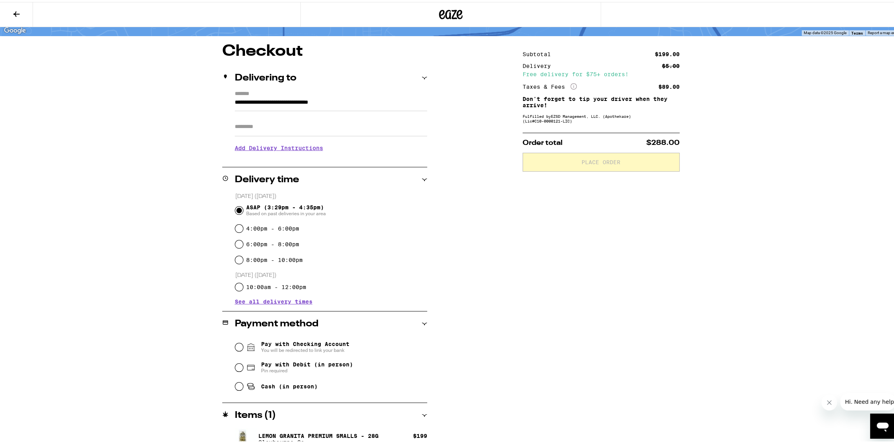
scroll to position [53, 0]
